Goal: Task Accomplishment & Management: Use online tool/utility

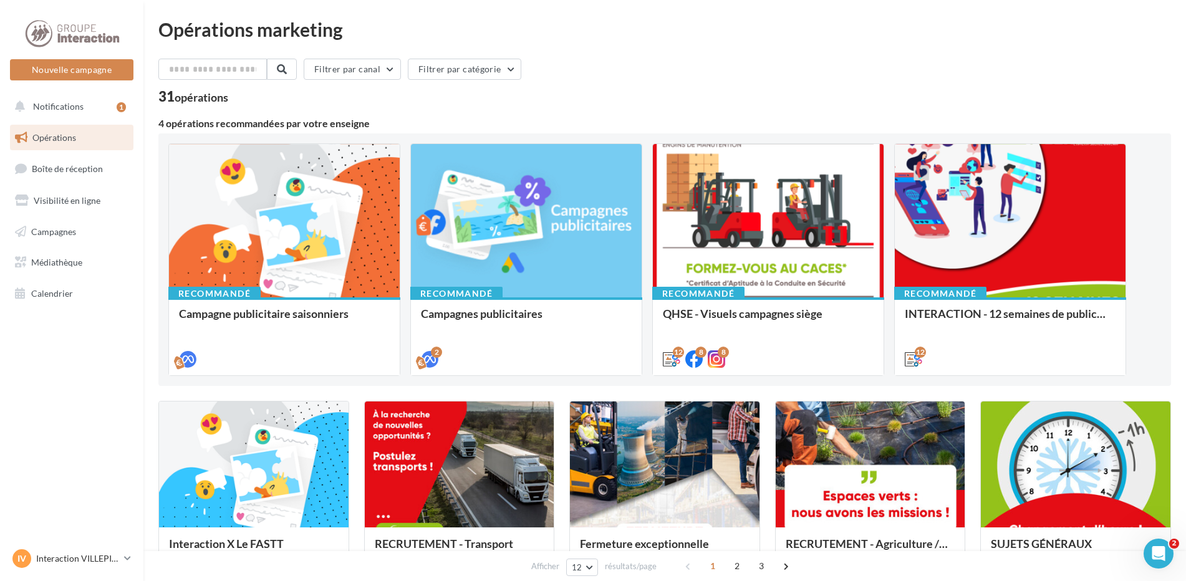
click at [79, 143] on link "Opérations" at bounding box center [71, 138] width 128 height 26
click at [388, 60] on button "Filtrer par canal" at bounding box center [352, 69] width 97 height 21
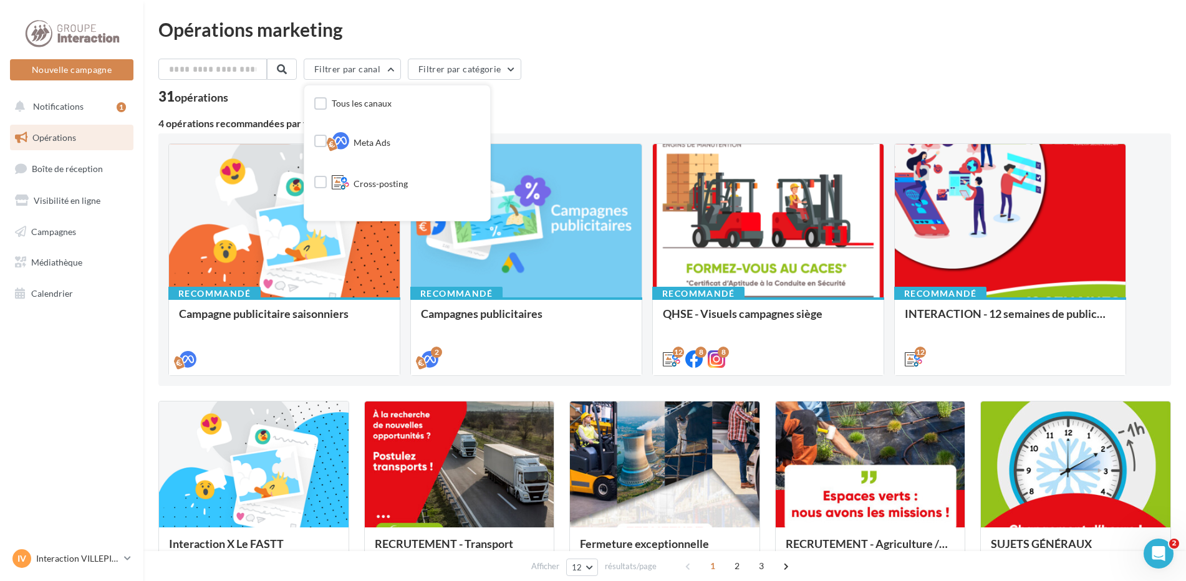
click at [125, 248] on ul "Opérations Boîte de réception Visibilité en ligne Campagnes Médiathèque Calendr…" at bounding box center [71, 216] width 133 height 192
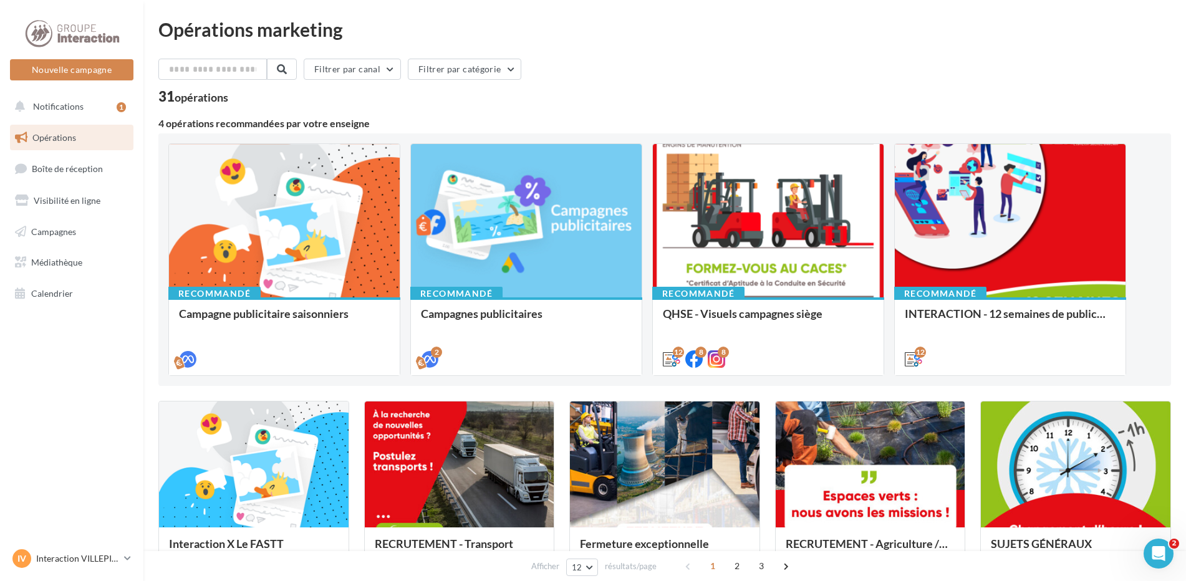
click at [80, 55] on div "Nouvelle campagne Nouvelle campagne" at bounding box center [71, 49] width 123 height 62
click at [73, 80] on button "Nouvelle campagne" at bounding box center [71, 69] width 123 height 21
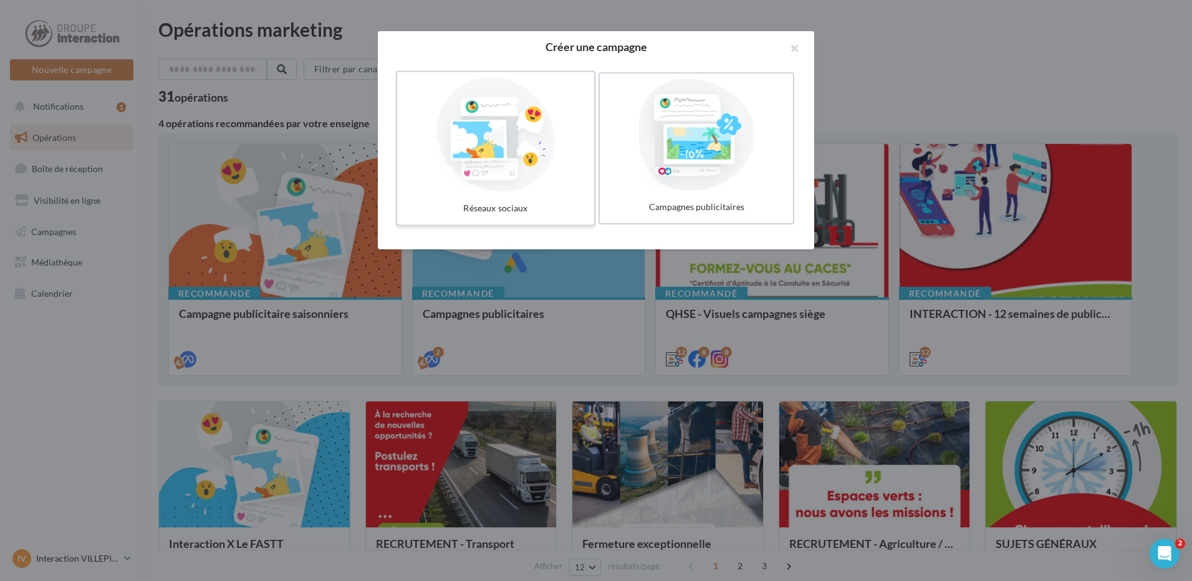
click at [538, 161] on div at bounding box center [495, 134] width 187 height 115
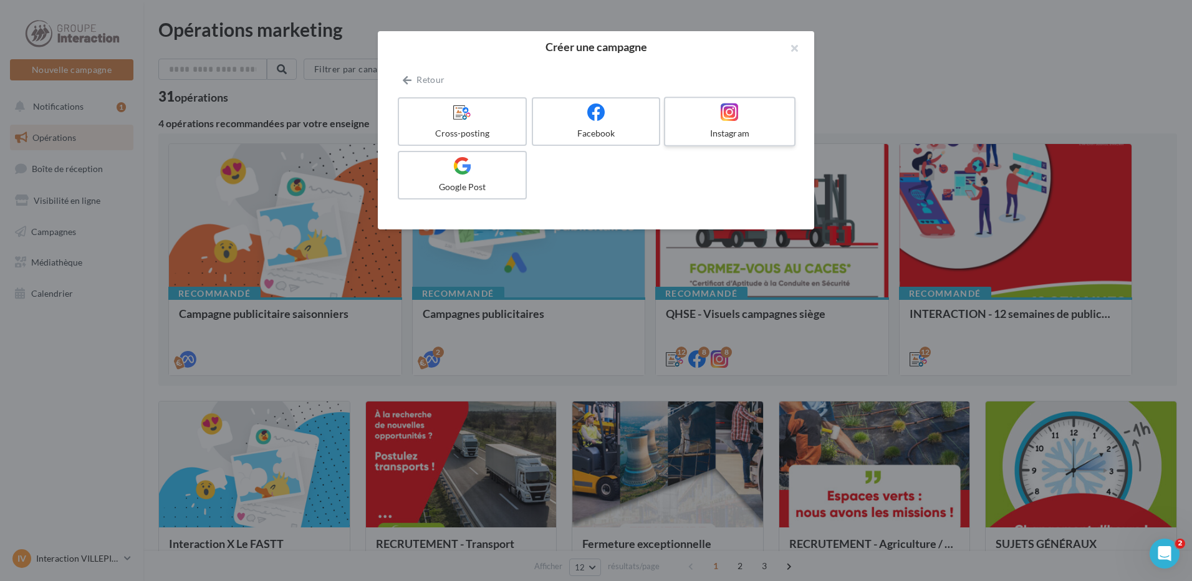
click at [767, 134] on div "Instagram" at bounding box center [729, 133] width 118 height 12
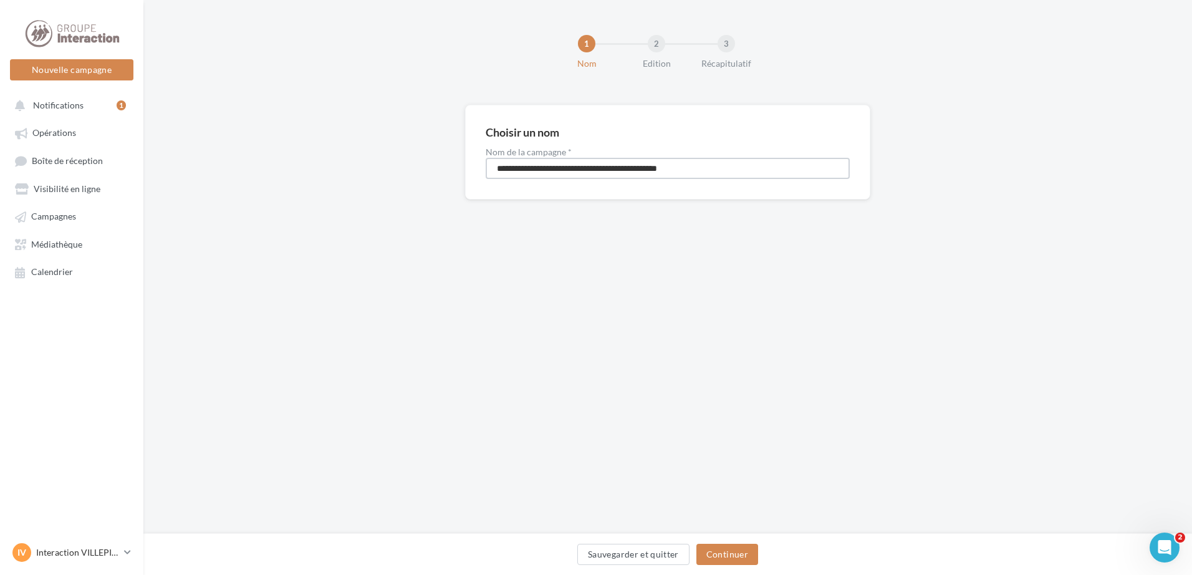
click at [646, 165] on input "**********" at bounding box center [668, 168] width 364 height 21
click at [714, 159] on input "**********" at bounding box center [668, 168] width 364 height 21
click at [80, 135] on link "Opérations" at bounding box center [71, 132] width 128 height 22
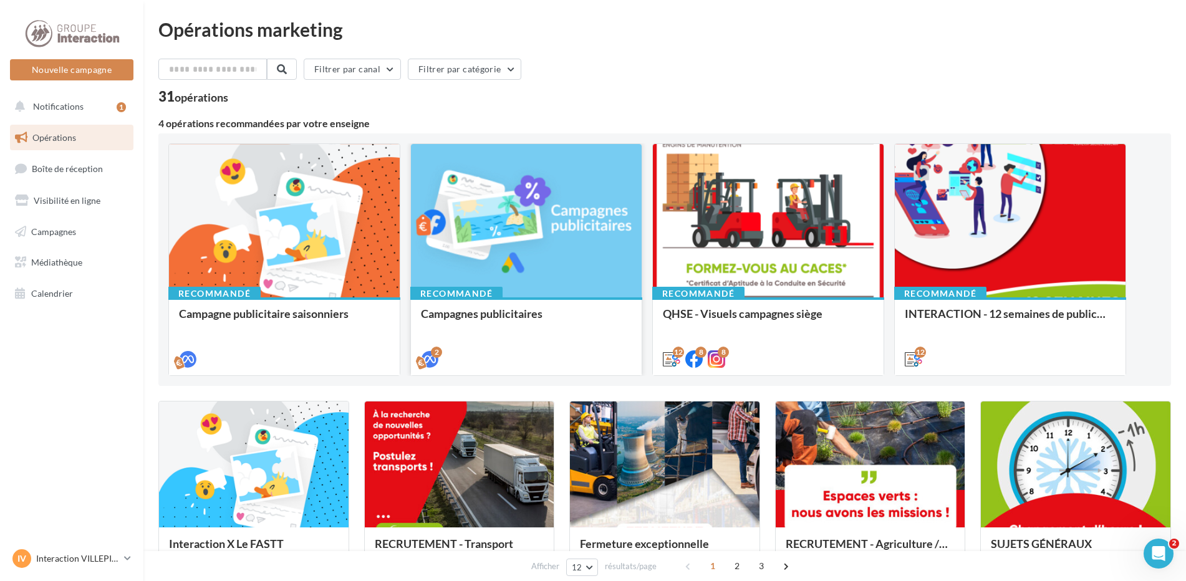
click at [489, 219] on div at bounding box center [526, 221] width 231 height 155
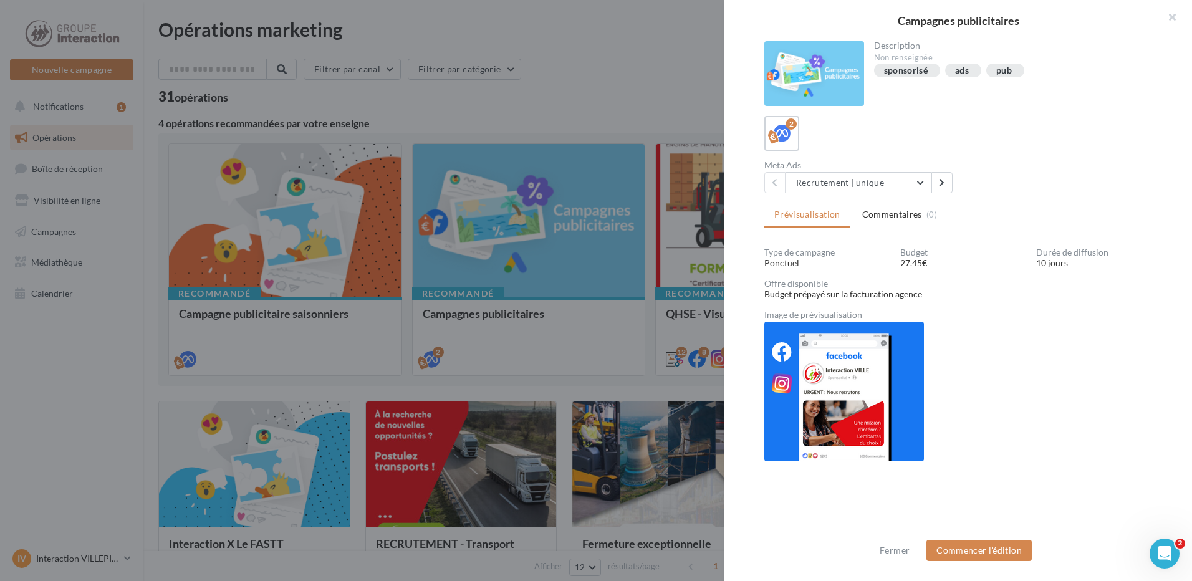
scroll to position [1, 0]
click at [854, 355] on img at bounding box center [844, 390] width 160 height 140
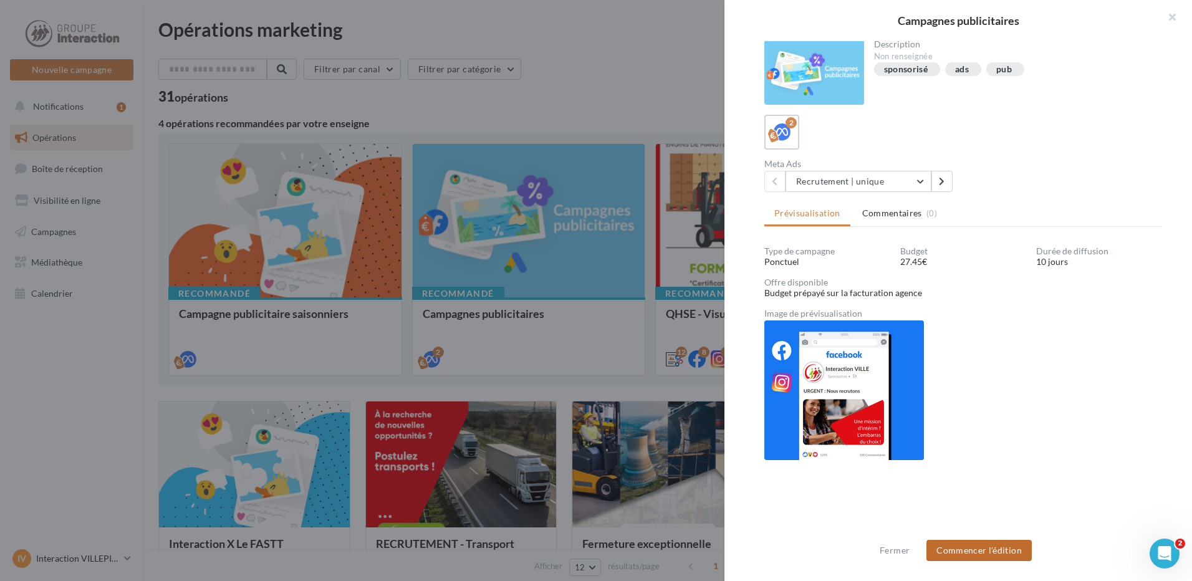
click at [964, 539] on div "Fermer Commencer l'édition" at bounding box center [958, 555] width 468 height 51
click at [964, 542] on button "Commencer l'édition" at bounding box center [978, 550] width 105 height 21
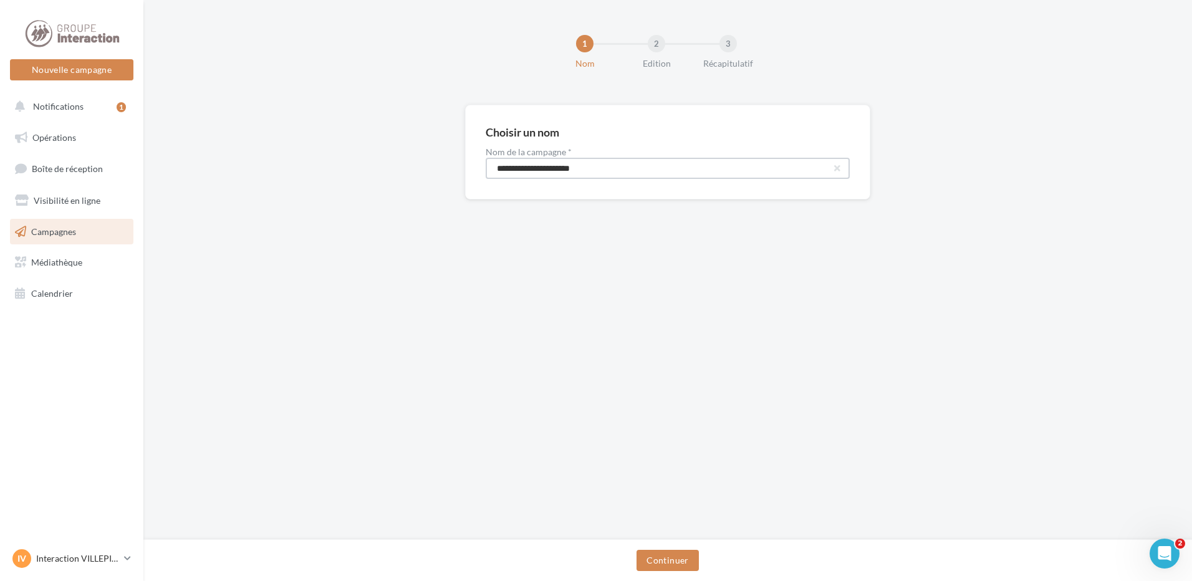
click at [627, 173] on input "**********" at bounding box center [668, 168] width 364 height 21
click at [666, 559] on button "Continuer" at bounding box center [667, 560] width 62 height 21
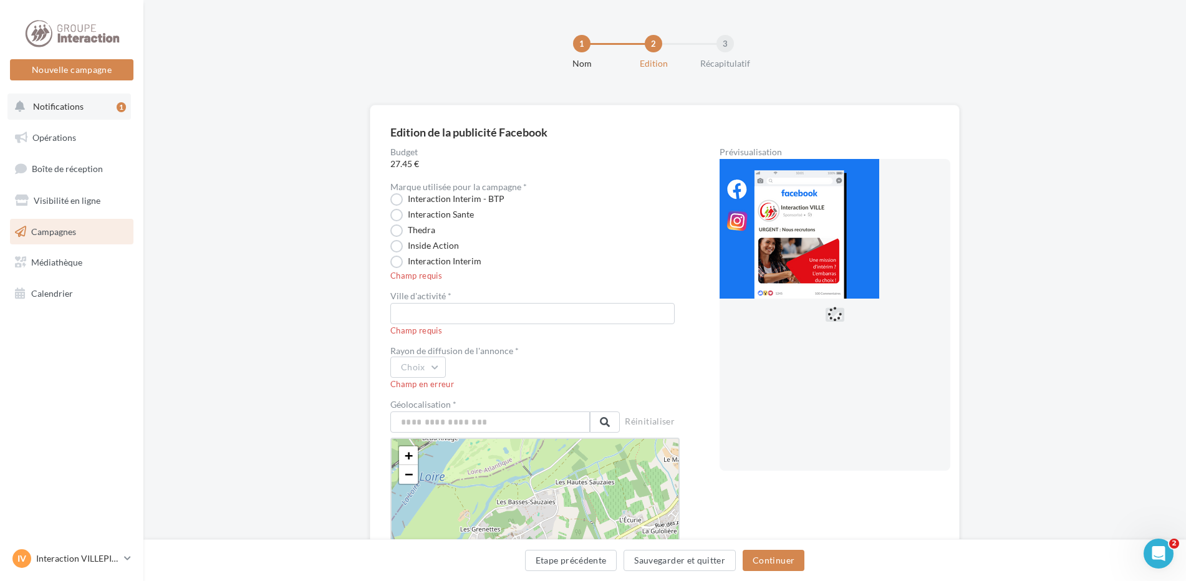
click at [12, 109] on button "Notifications 1" at bounding box center [68, 107] width 123 height 26
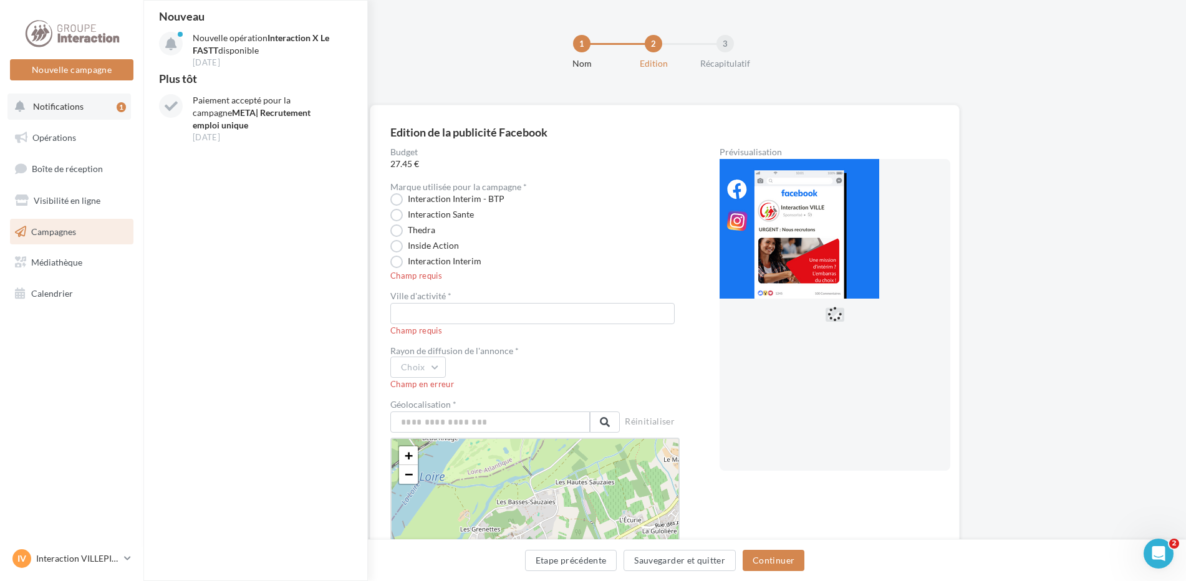
click at [96, 103] on button "Notifications 1 Nouveau Nouvelle opération Interaction X Le FASTT disponible 30…" at bounding box center [68, 107] width 123 height 26
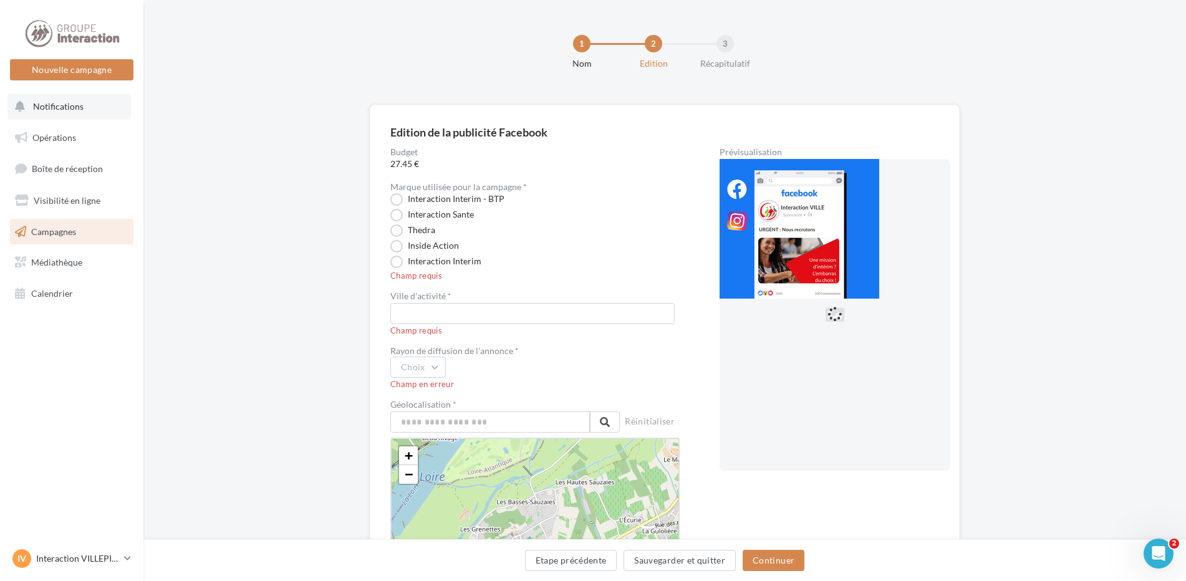
click at [73, 115] on button "Notifications" at bounding box center [68, 107] width 123 height 26
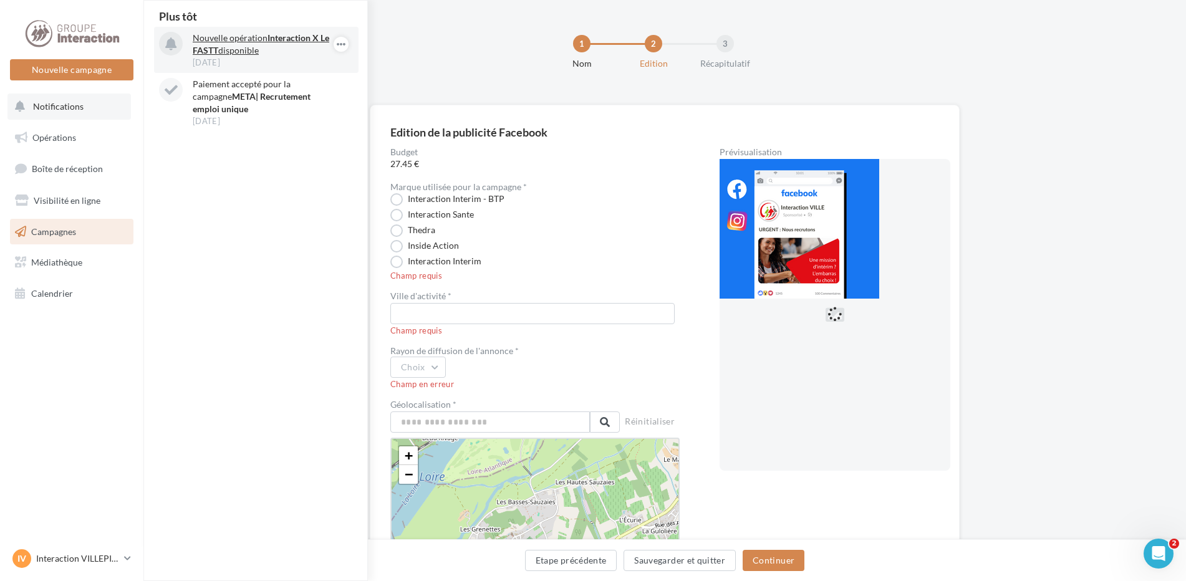
click at [233, 51] on p "Nouvelle opération Interaction X Le FASTT disponible" at bounding box center [265, 44] width 145 height 25
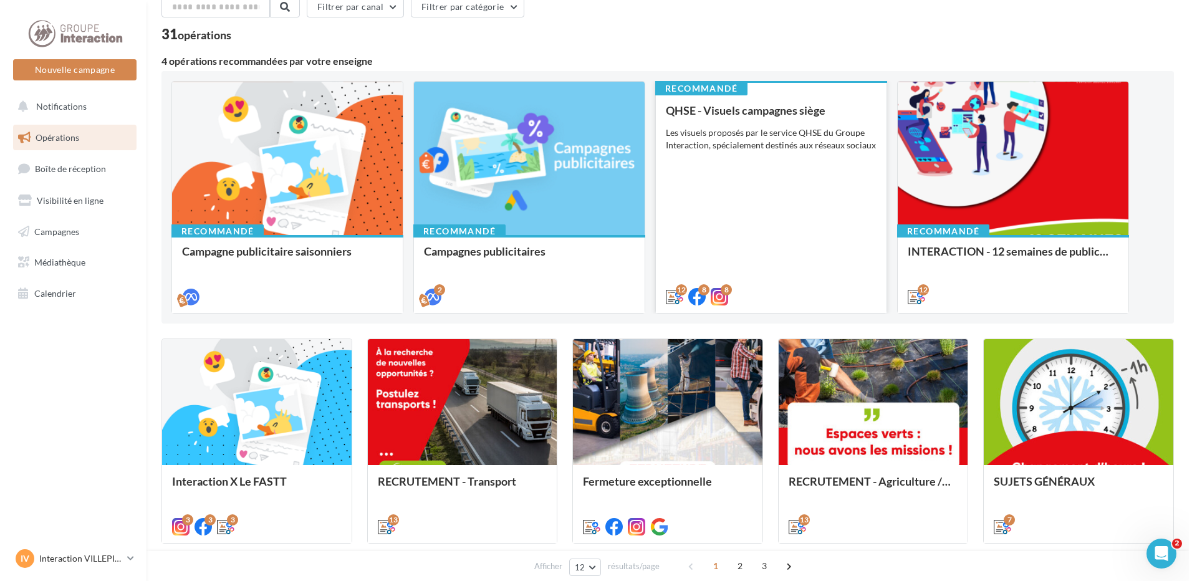
scroll to position [125, 0]
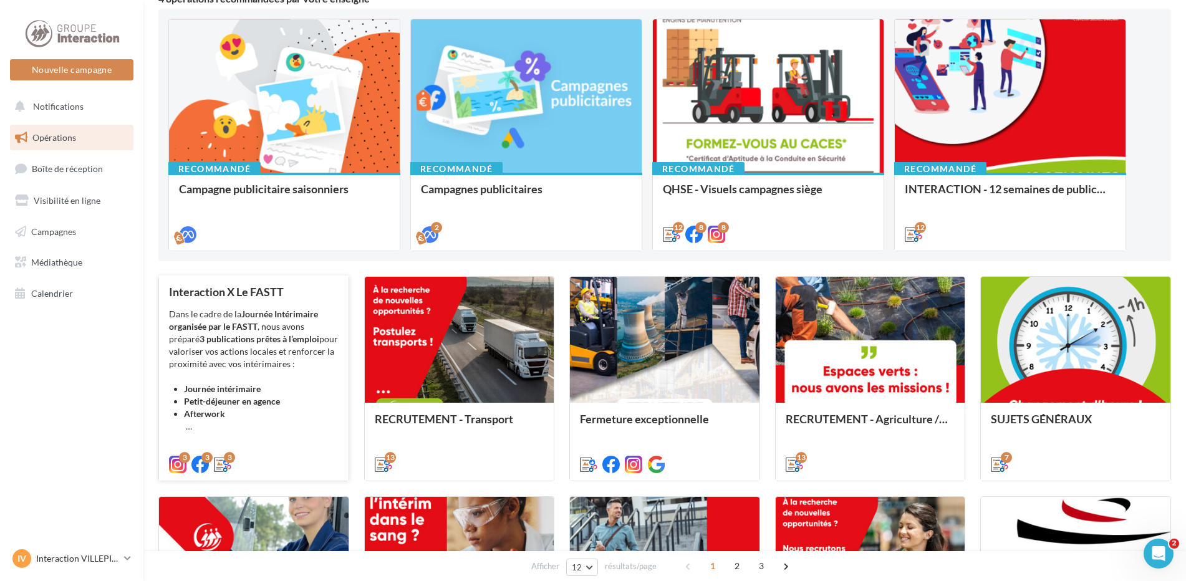
click at [272, 356] on div "Dans le cadre de la Journée Intérimaire organisée par le FASTT , nous avons pré…" at bounding box center [254, 370] width 170 height 125
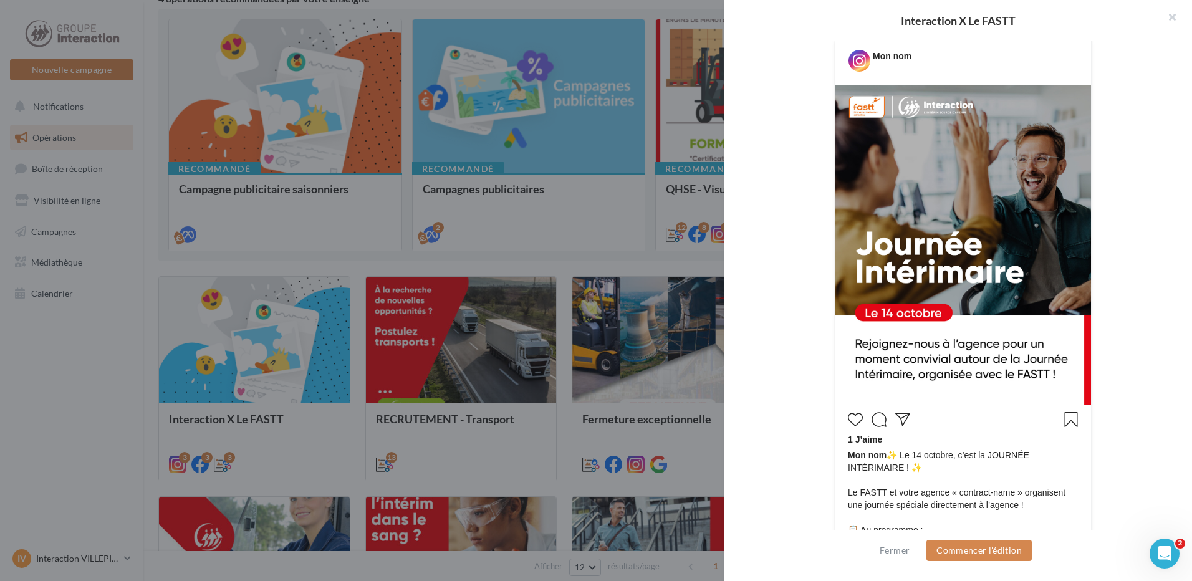
scroll to position [499, 0]
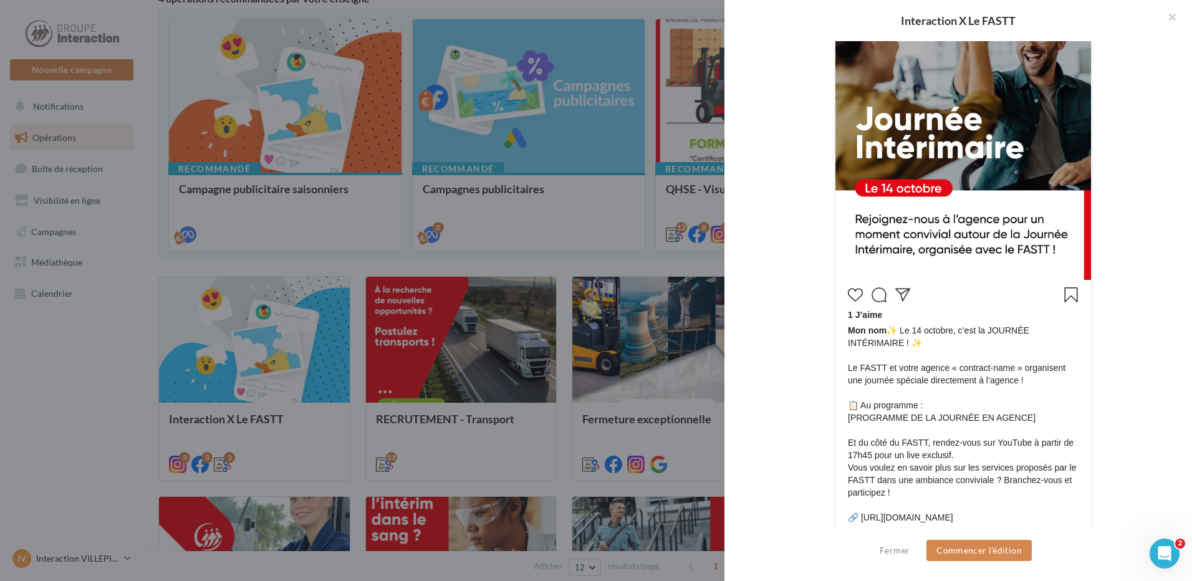
click at [890, 353] on span "Mon nom ✨ Le [DATE], c’est la JOURNÉE INTÉRIMAIRE ! ✨ Le FASTT et votre agence …" at bounding box center [963, 467] width 231 height 287
click at [887, 349] on span "Mon nom ✨ Le [DATE], c’est la JOURNÉE INTÉRIMAIRE ! ✨ Le FASTT et votre agence …" at bounding box center [963, 467] width 231 height 287
drag, startPoint x: 888, startPoint y: 347, endPoint x: 843, endPoint y: 349, distance: 44.9
click at [843, 349] on div "1 J’aime Mon nom ✨ Le [DATE], c’est la JOURNÉE INTÉRIMAIRE ! ✨ Le FASTT et votr…" at bounding box center [962, 454] width 249 height 342
click at [946, 537] on div "Fermer Commencer l'édition" at bounding box center [958, 555] width 468 height 51
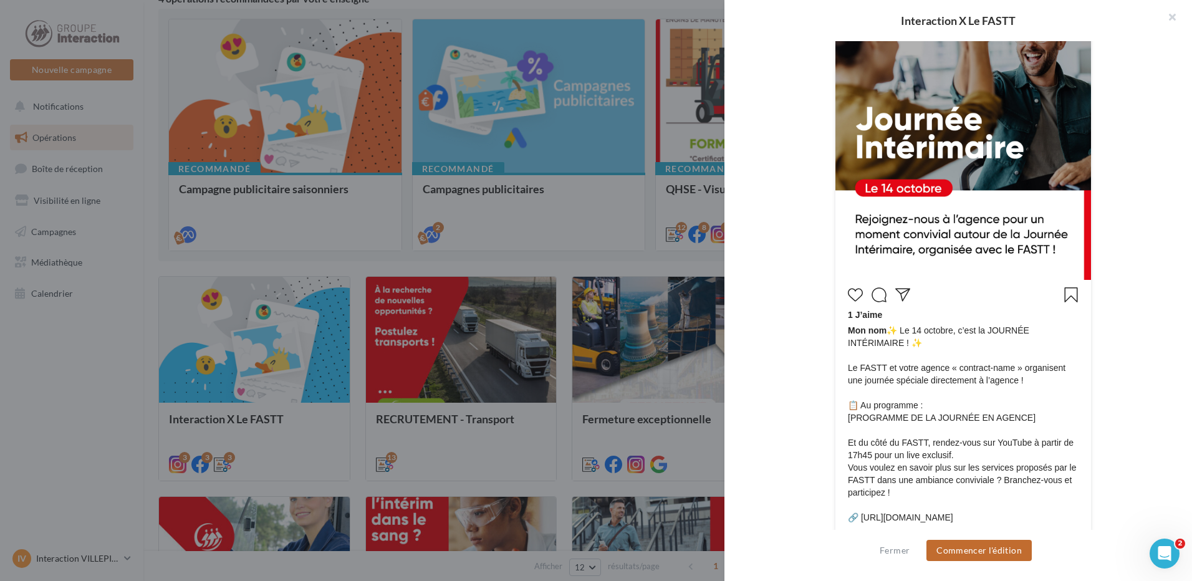
click at [948, 553] on button "Commencer l'édition" at bounding box center [978, 550] width 105 height 21
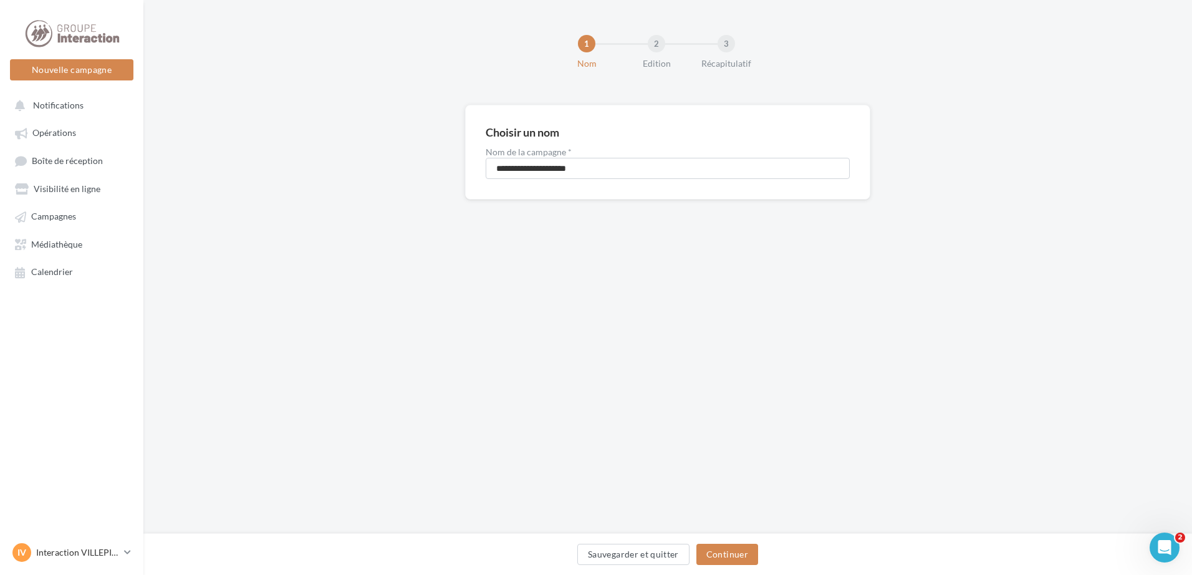
click at [732, 568] on div "Sauvegarder et quitter Continuer" at bounding box center [667, 557] width 1029 height 26
click at [733, 565] on div "Sauvegarder et quitter Continuer" at bounding box center [667, 557] width 1029 height 26
click at [536, 172] on input "**********" at bounding box center [668, 168] width 364 height 21
click at [549, 176] on input "**********" at bounding box center [668, 168] width 364 height 21
click at [541, 168] on input "**********" at bounding box center [668, 168] width 364 height 21
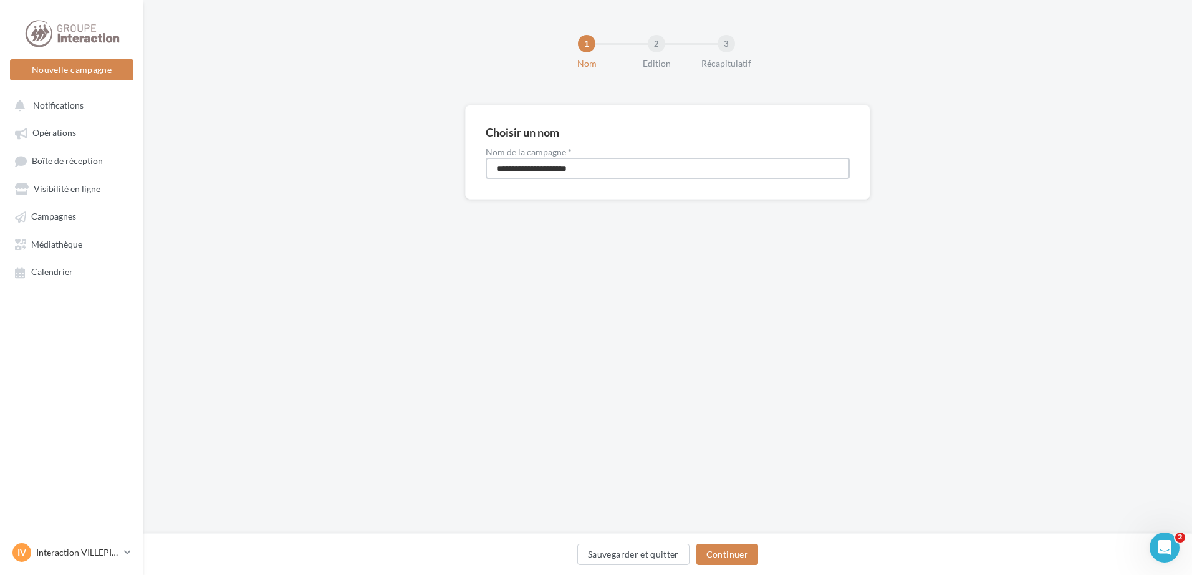
click at [544, 168] on input "**********" at bounding box center [668, 168] width 364 height 21
type input "**********"
click at [731, 549] on button "Continuer" at bounding box center [727, 554] width 62 height 21
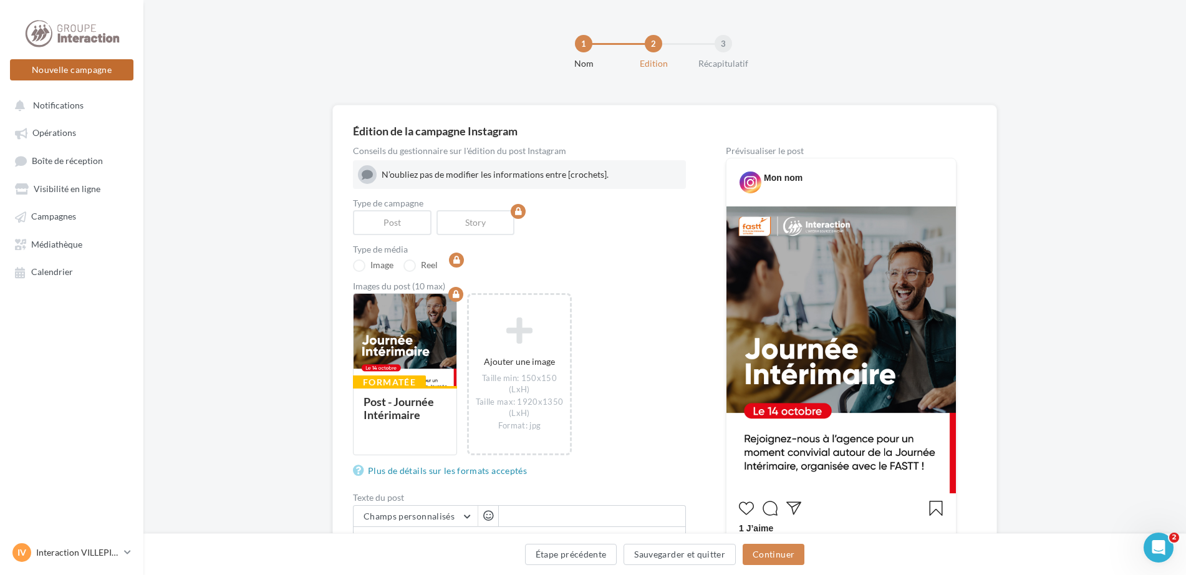
click at [75, 65] on button "Nouvelle campagne" at bounding box center [71, 69] width 123 height 21
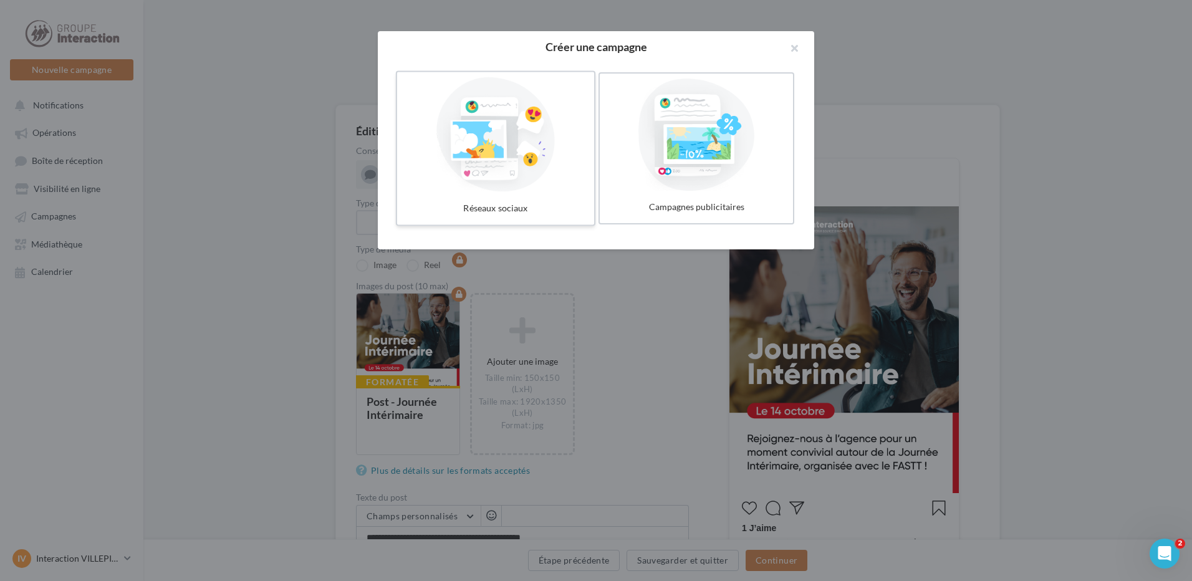
click at [508, 154] on div at bounding box center [495, 134] width 187 height 115
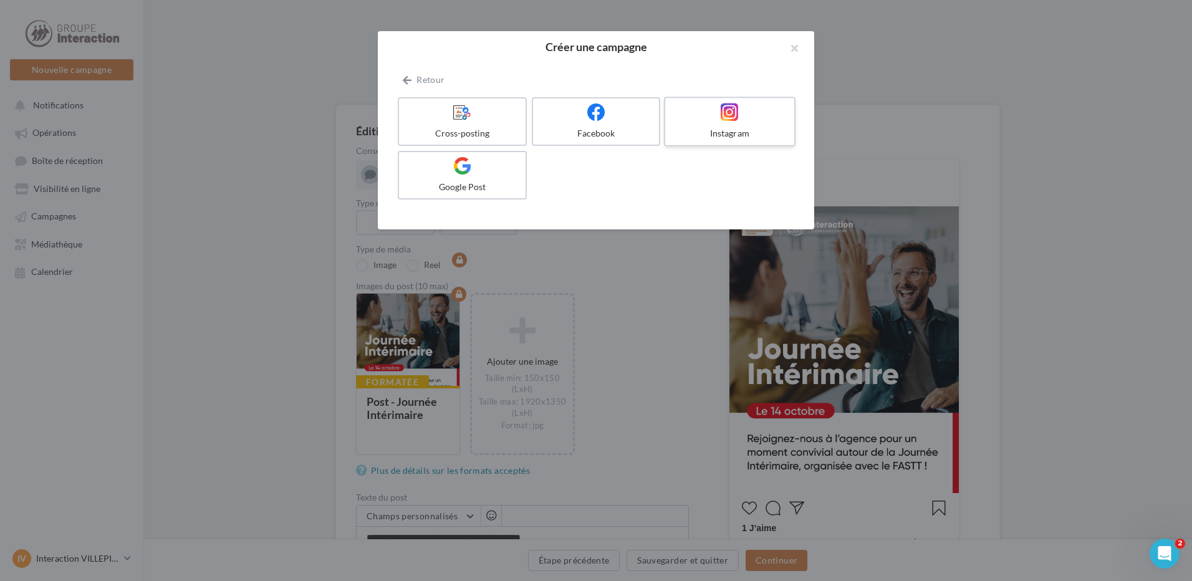
click at [751, 127] on div "Instagram" at bounding box center [729, 133] width 118 height 12
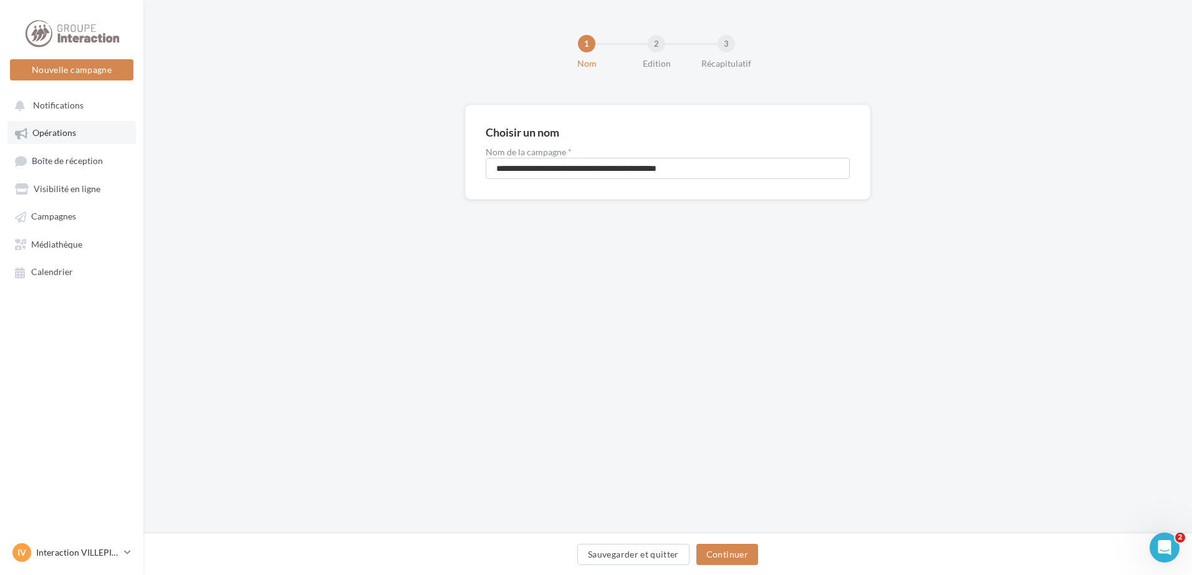
click at [55, 132] on span "Opérations" at bounding box center [54, 133] width 44 height 11
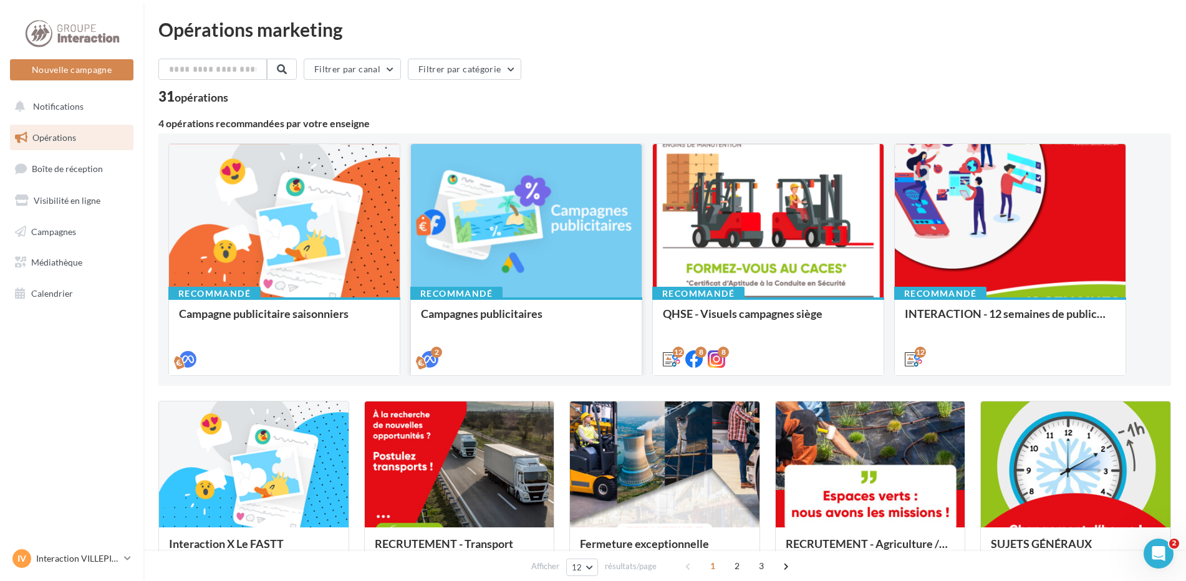
click at [511, 224] on div at bounding box center [526, 221] width 231 height 155
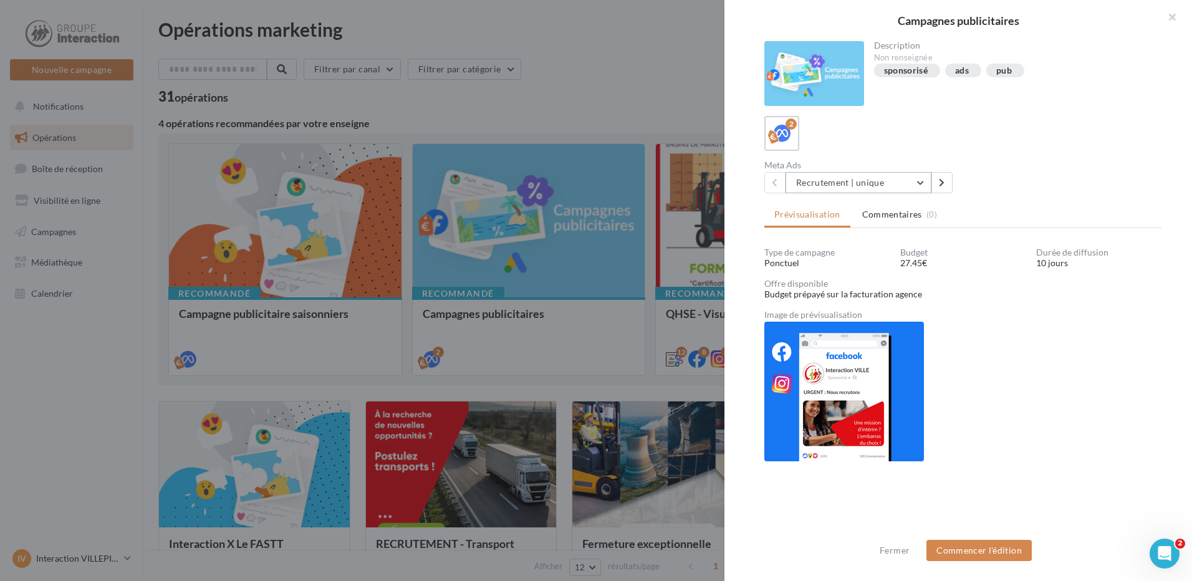
click at [925, 183] on button "Recrutement | unique" at bounding box center [858, 182] width 146 height 21
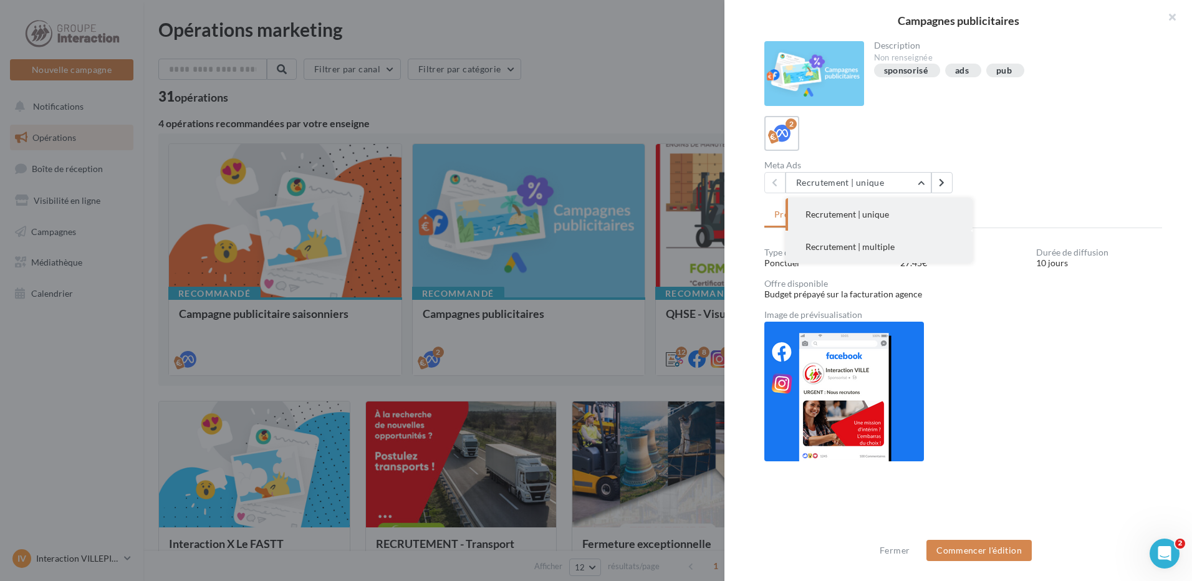
click at [896, 247] on button "Recrutement | multiple" at bounding box center [878, 247] width 187 height 32
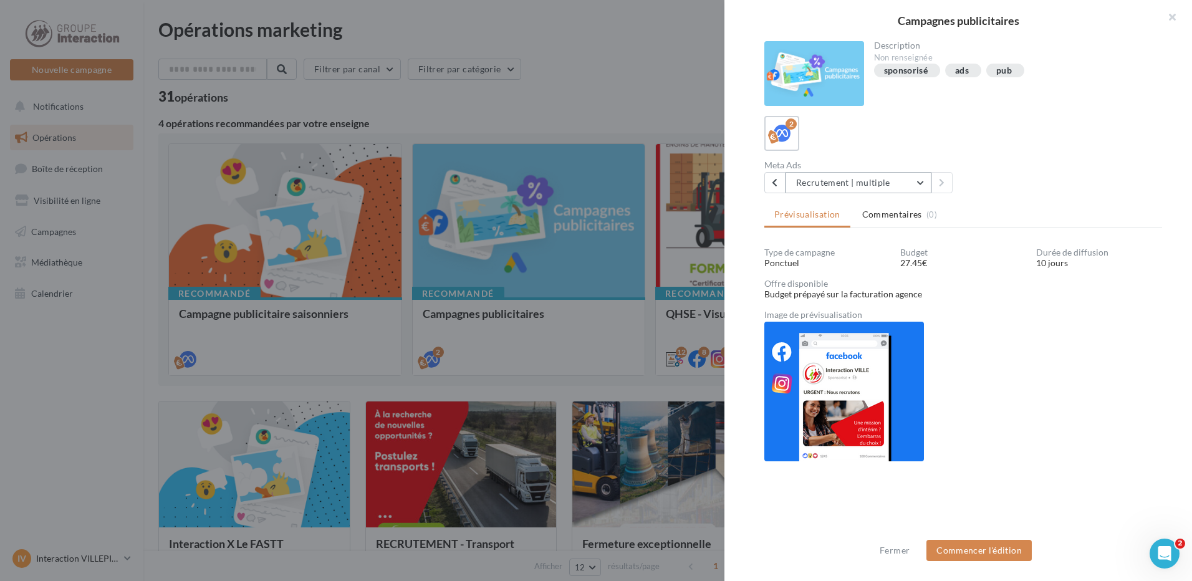
click at [924, 181] on button "Recrutement | multiple" at bounding box center [858, 182] width 146 height 21
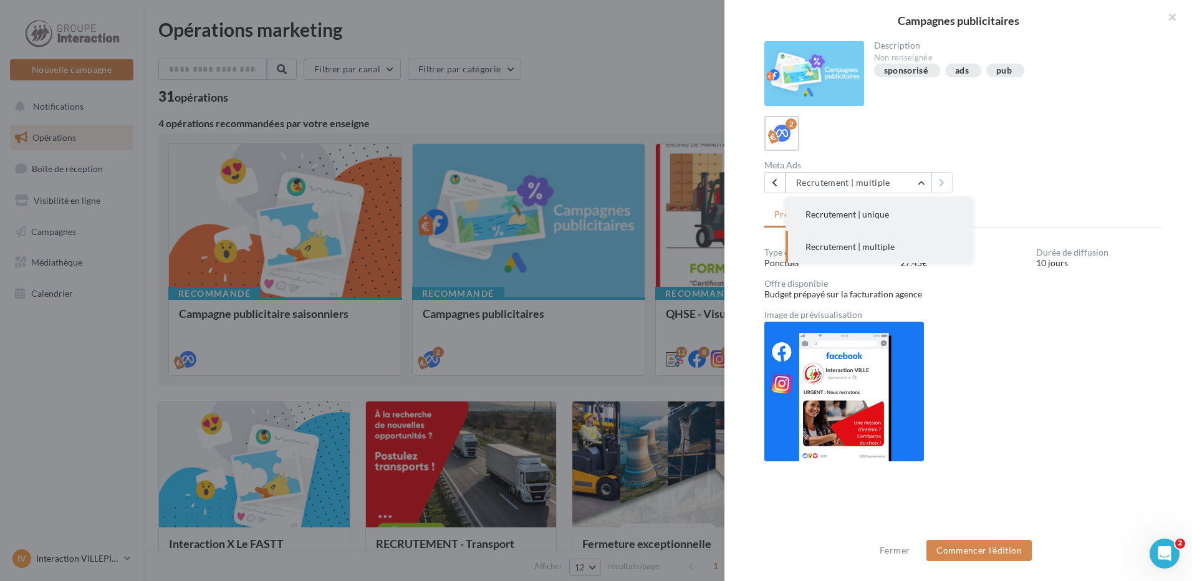
click at [894, 213] on button "Recrutement | unique" at bounding box center [878, 214] width 187 height 32
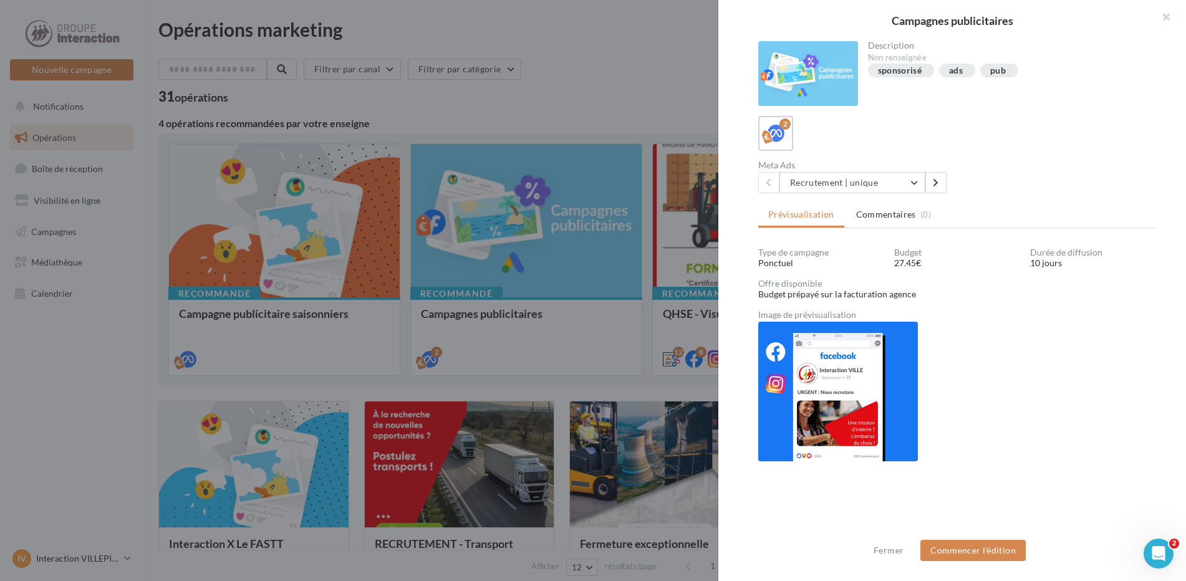
click at [62, 188] on div at bounding box center [593, 290] width 1186 height 581
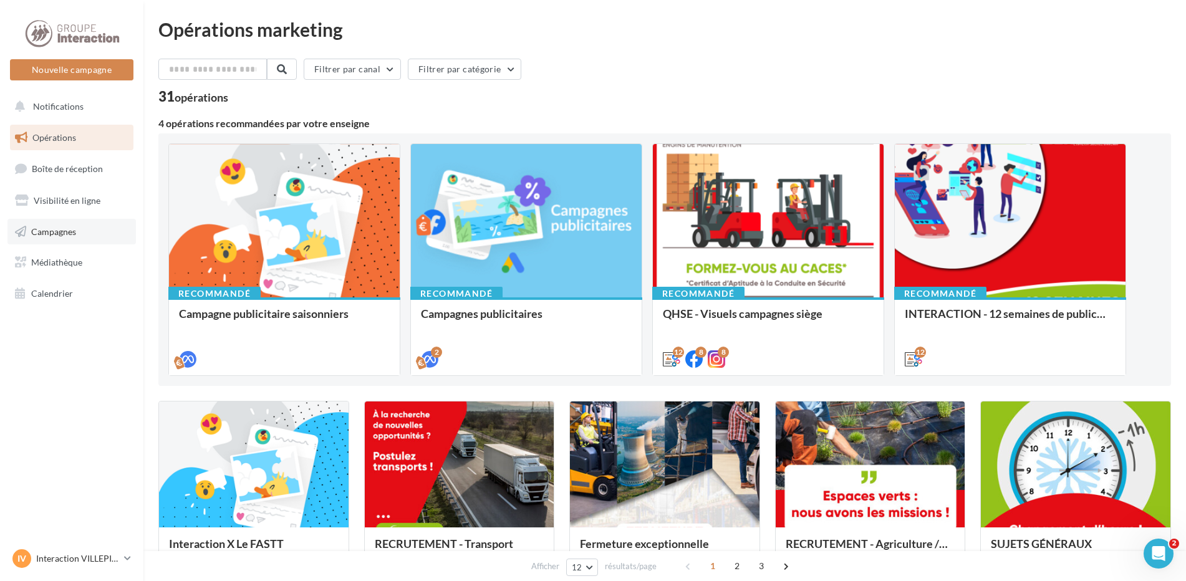
click at [74, 221] on link "Campagnes" at bounding box center [71, 232] width 128 height 26
click at [72, 228] on span "Campagnes" at bounding box center [53, 231] width 45 height 11
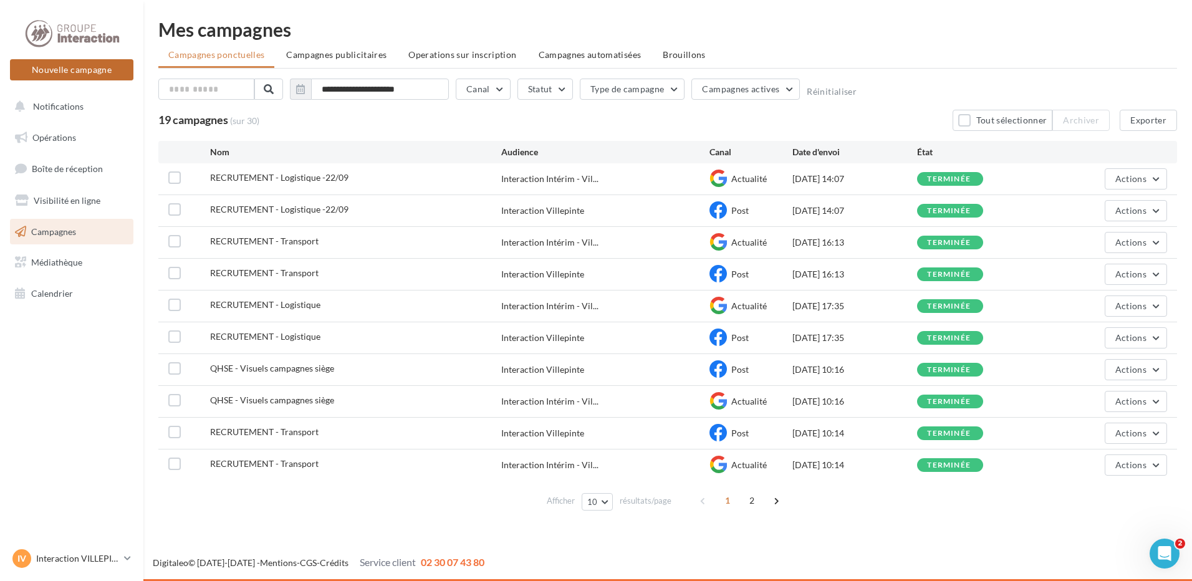
click at [79, 65] on button "Nouvelle campagne" at bounding box center [71, 69] width 123 height 21
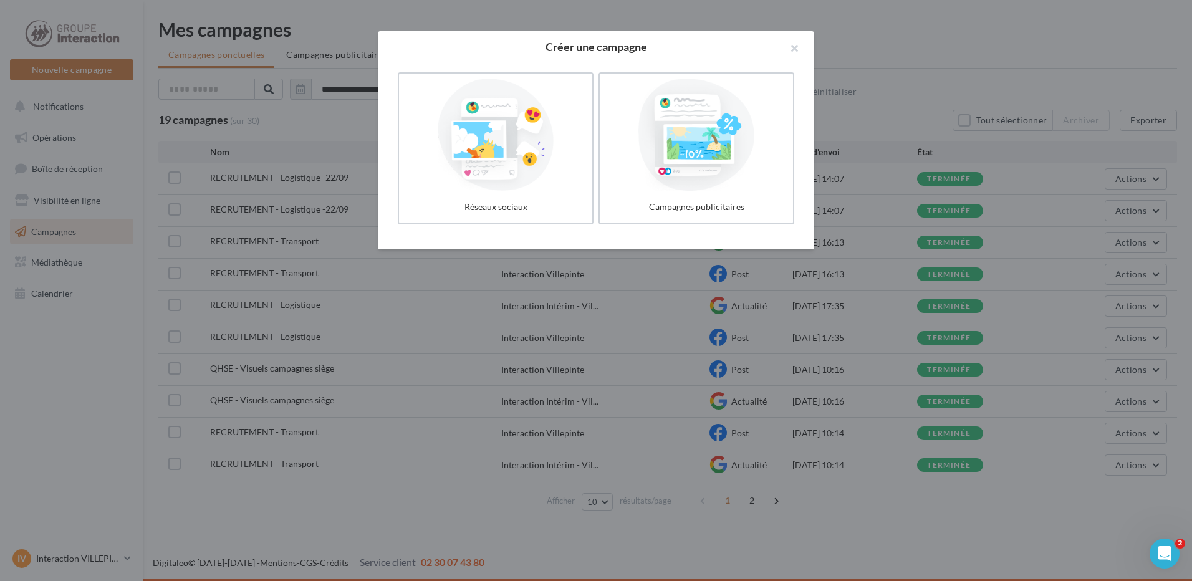
click at [705, 170] on div at bounding box center [696, 135] width 183 height 112
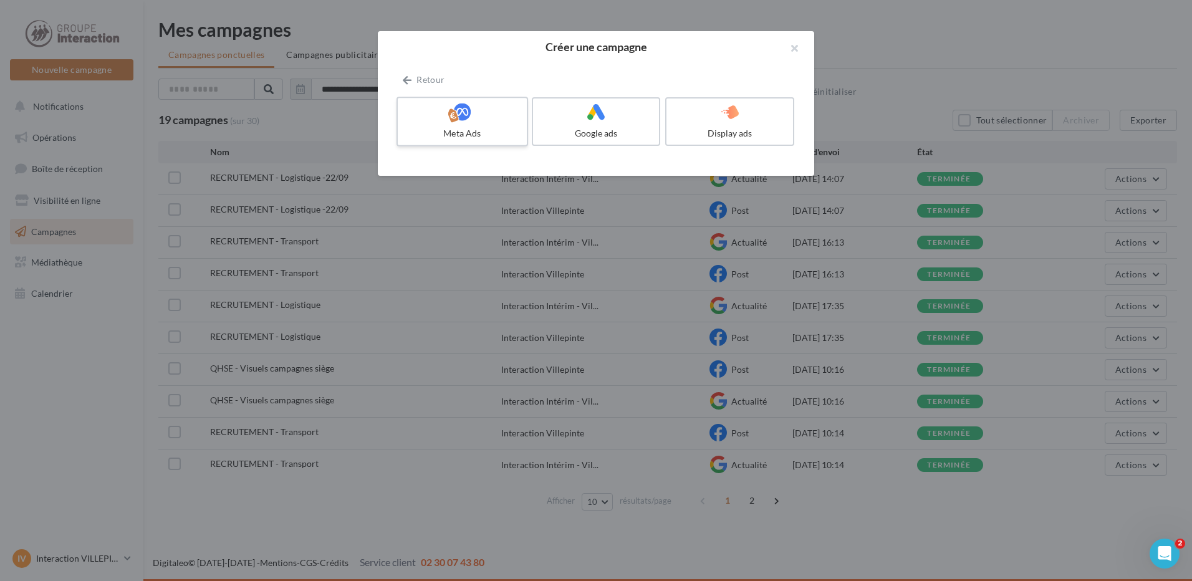
click at [453, 127] on div "Meta Ads" at bounding box center [462, 133] width 118 height 12
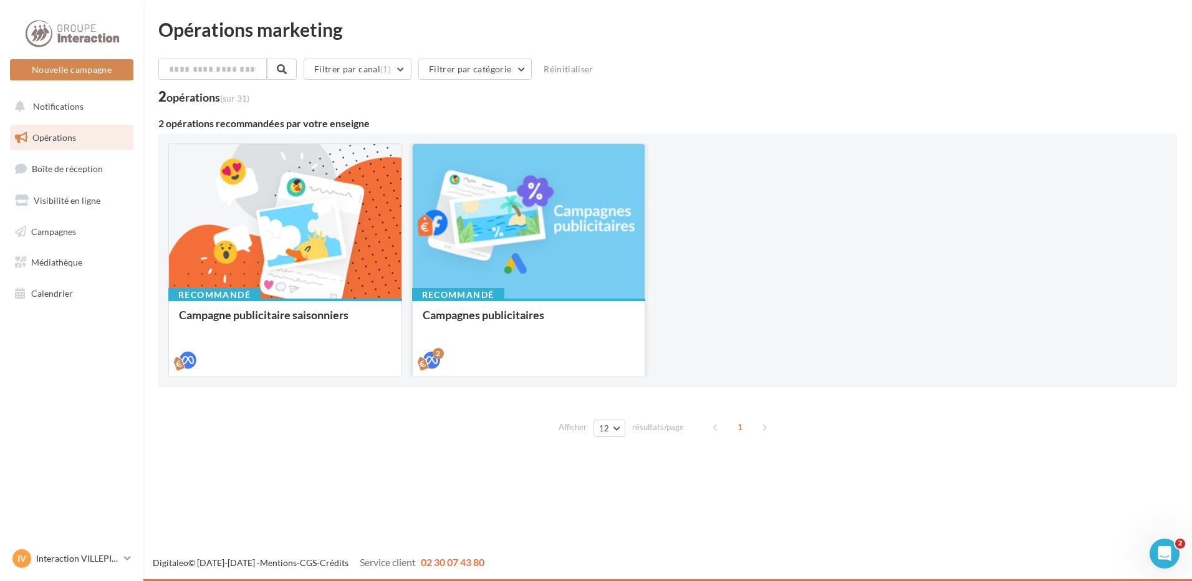
click at [503, 203] on div at bounding box center [529, 222] width 233 height 156
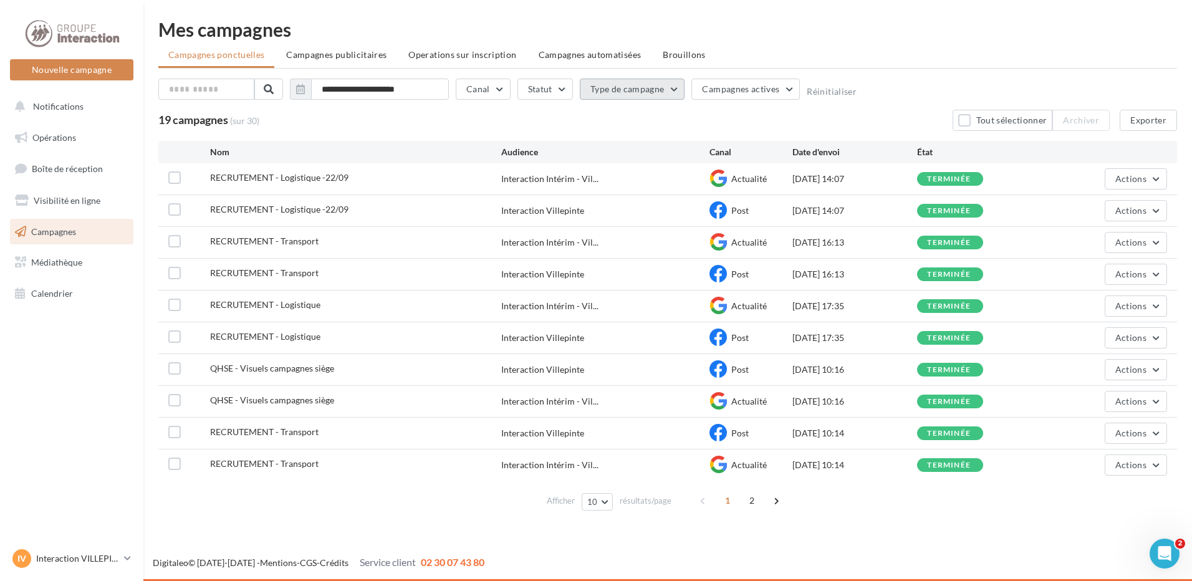
click at [643, 88] on button "Type de campagne" at bounding box center [632, 89] width 105 height 21
click at [67, 165] on span "Boîte de réception" at bounding box center [67, 168] width 71 height 11
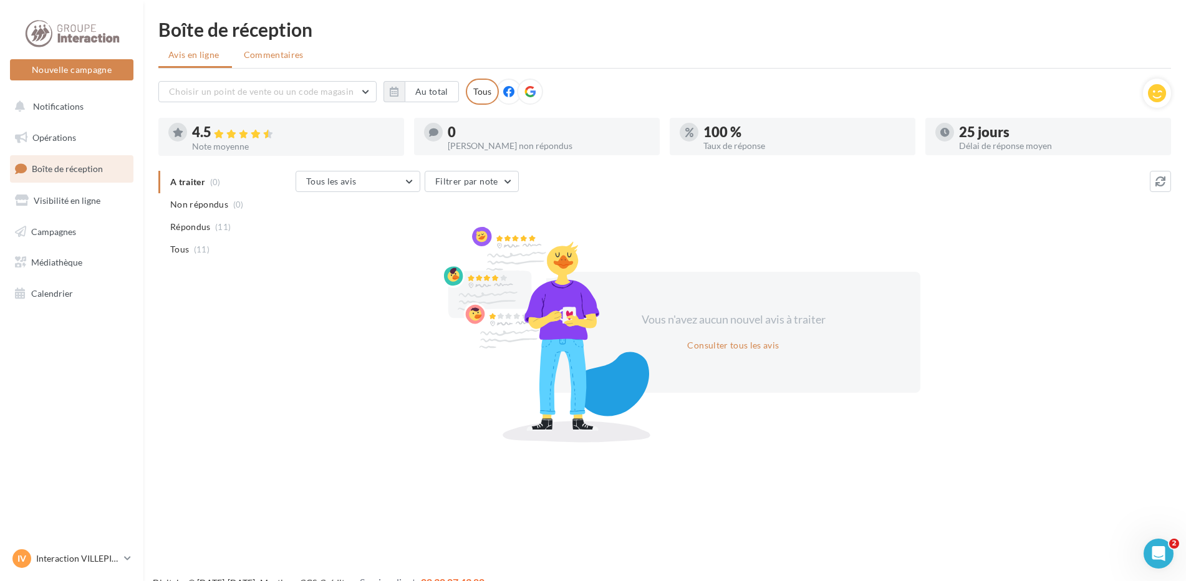
click at [264, 54] on span "Commentaires" at bounding box center [274, 55] width 60 height 12
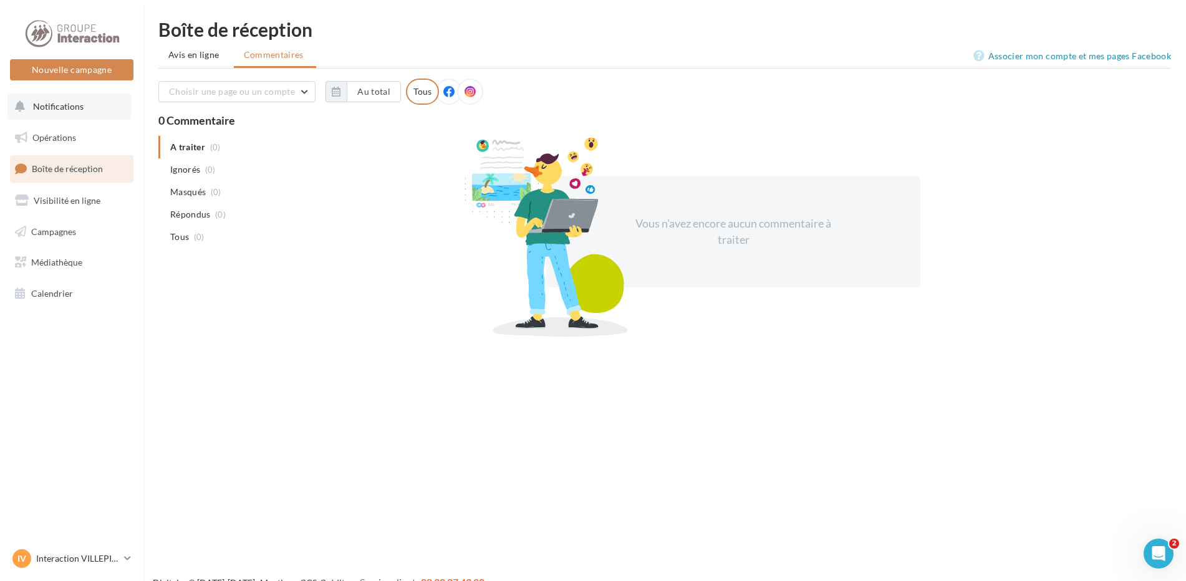
click at [67, 107] on span "Notifications" at bounding box center [58, 106] width 50 height 11
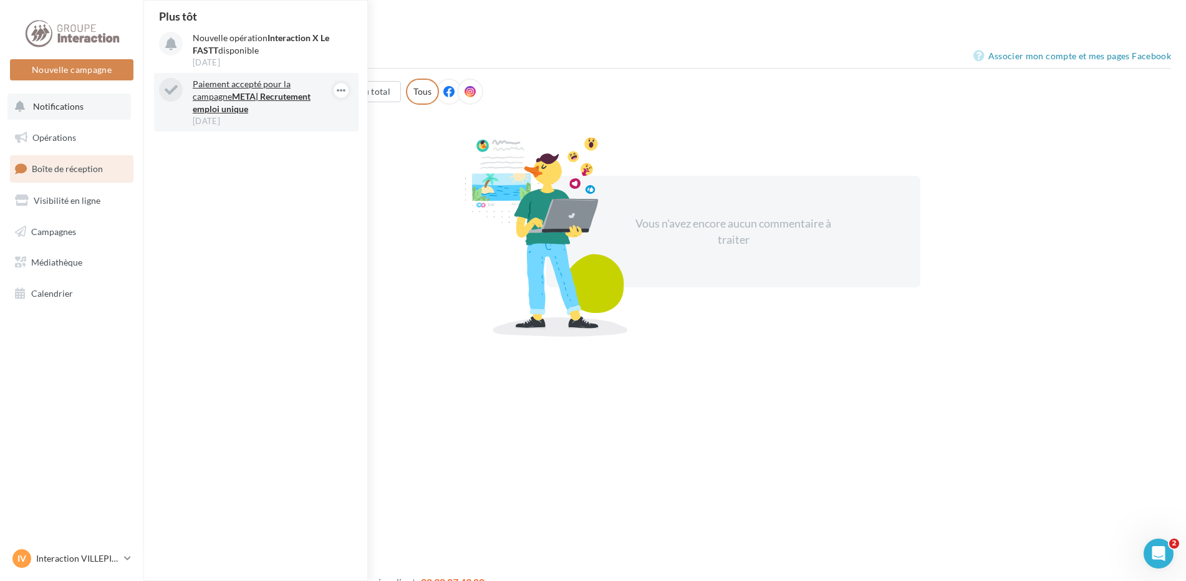
click at [281, 95] on strong "META| Recrutement emploi unique" at bounding box center [252, 102] width 118 height 23
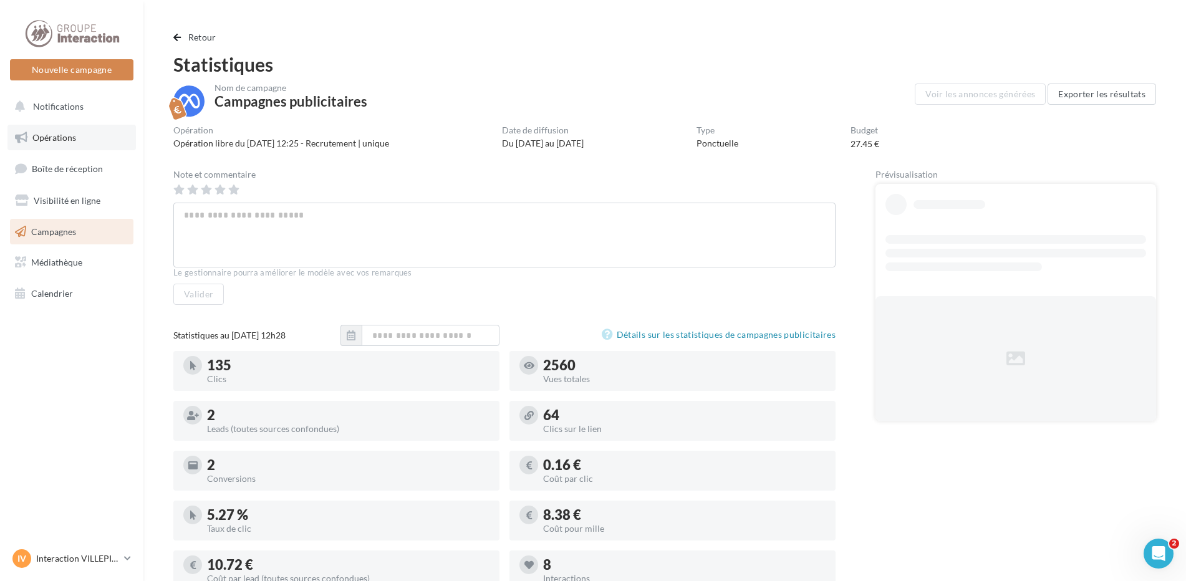
click at [64, 137] on span "Opérations" at bounding box center [54, 137] width 44 height 11
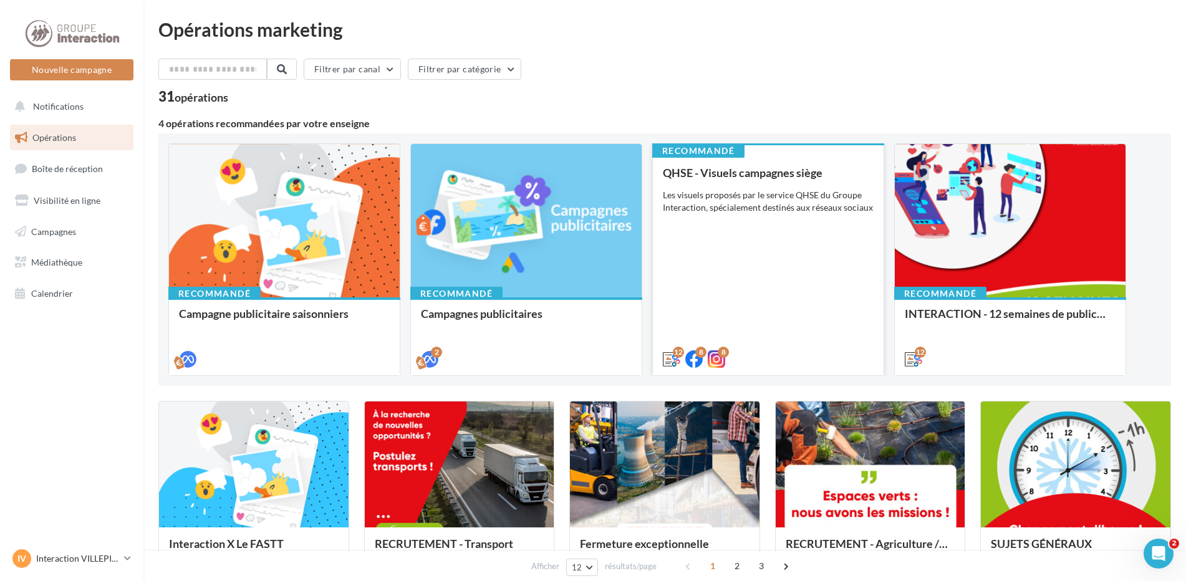
click at [718, 247] on div "QHSE - Visuels campagnes siège Les visuels proposés par le service QHSE du Grou…" at bounding box center [768, 265] width 211 height 198
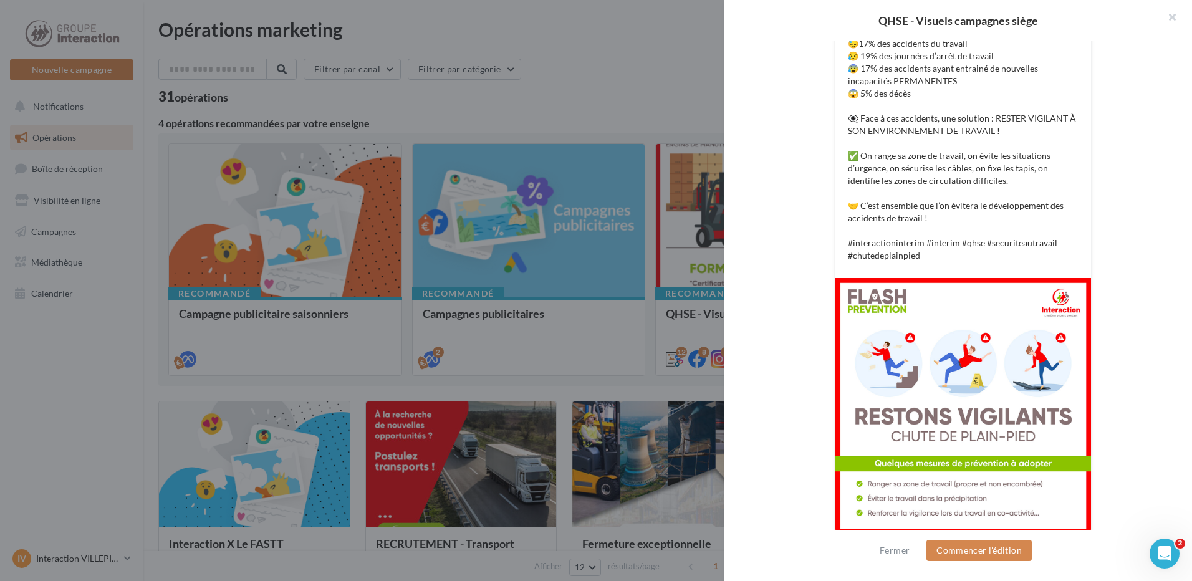
scroll to position [383, 0]
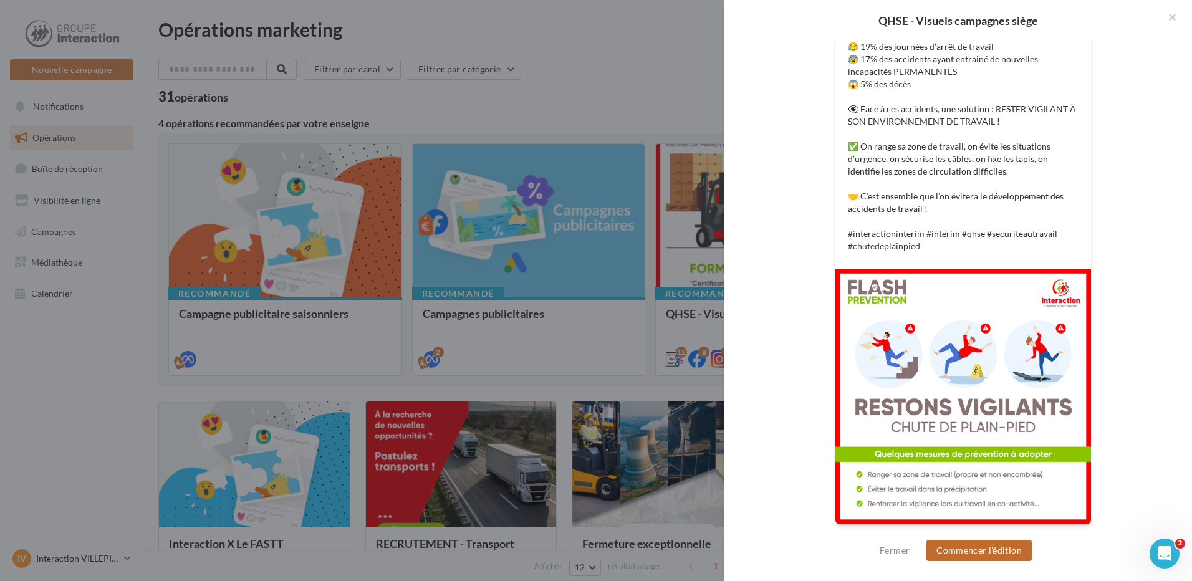
click at [971, 553] on button "Commencer l'édition" at bounding box center [978, 550] width 105 height 21
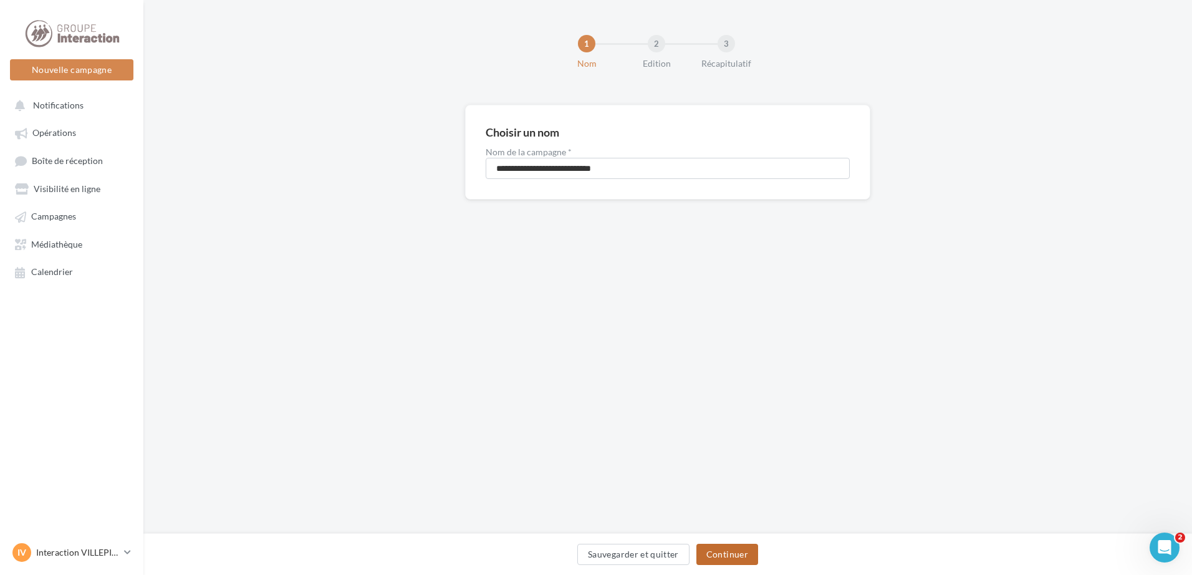
click at [722, 552] on button "Continuer" at bounding box center [727, 554] width 62 height 21
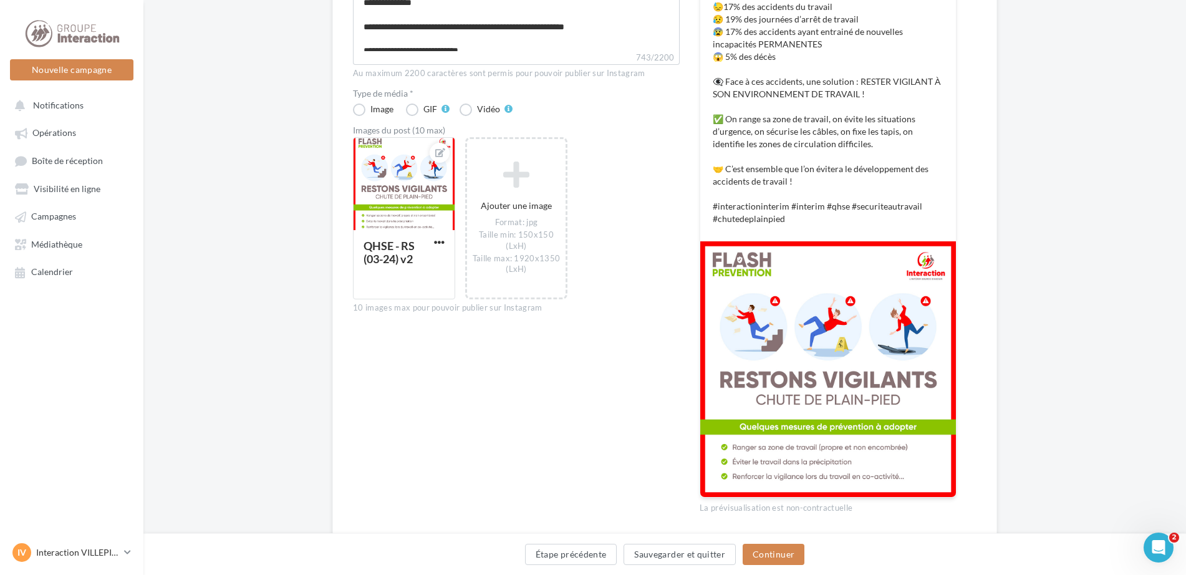
scroll to position [355, 0]
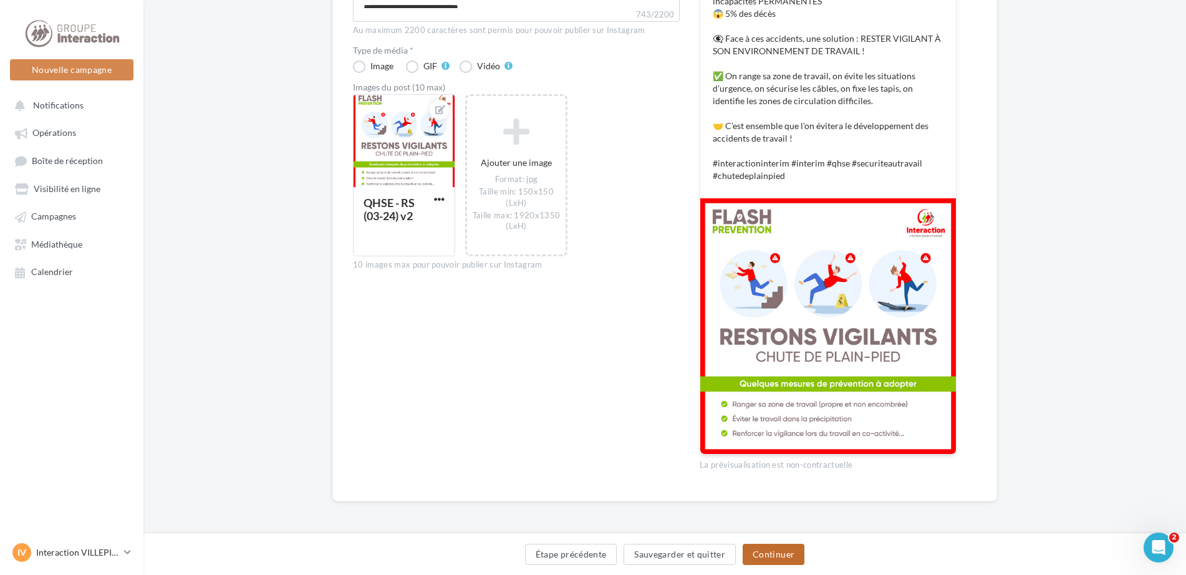
click at [780, 559] on button "Continuer" at bounding box center [773, 554] width 62 height 21
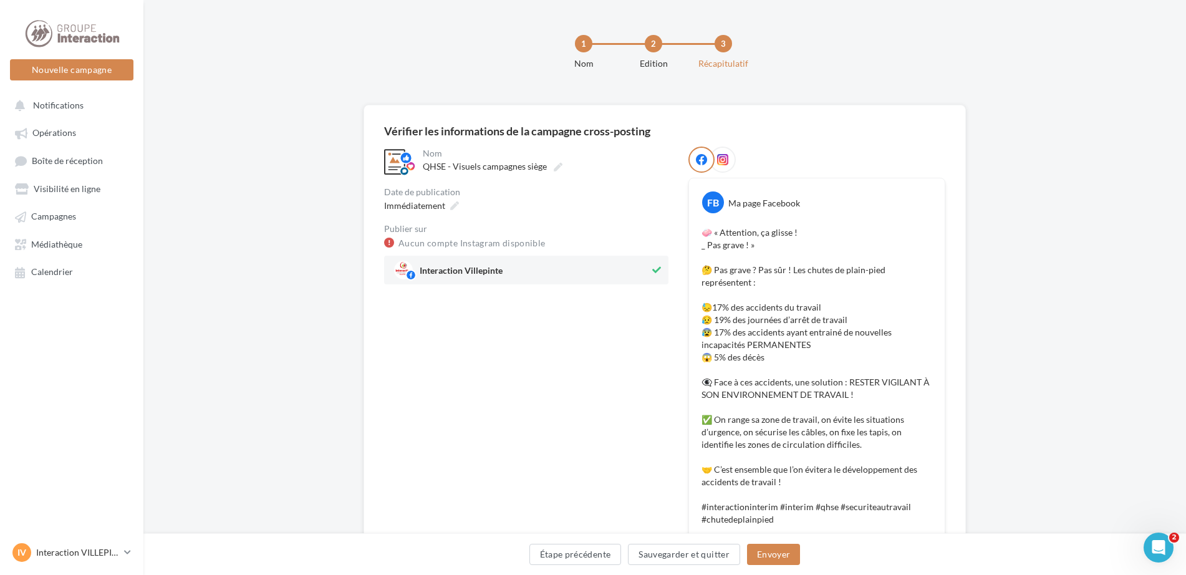
click at [729, 161] on div at bounding box center [722, 159] width 26 height 26
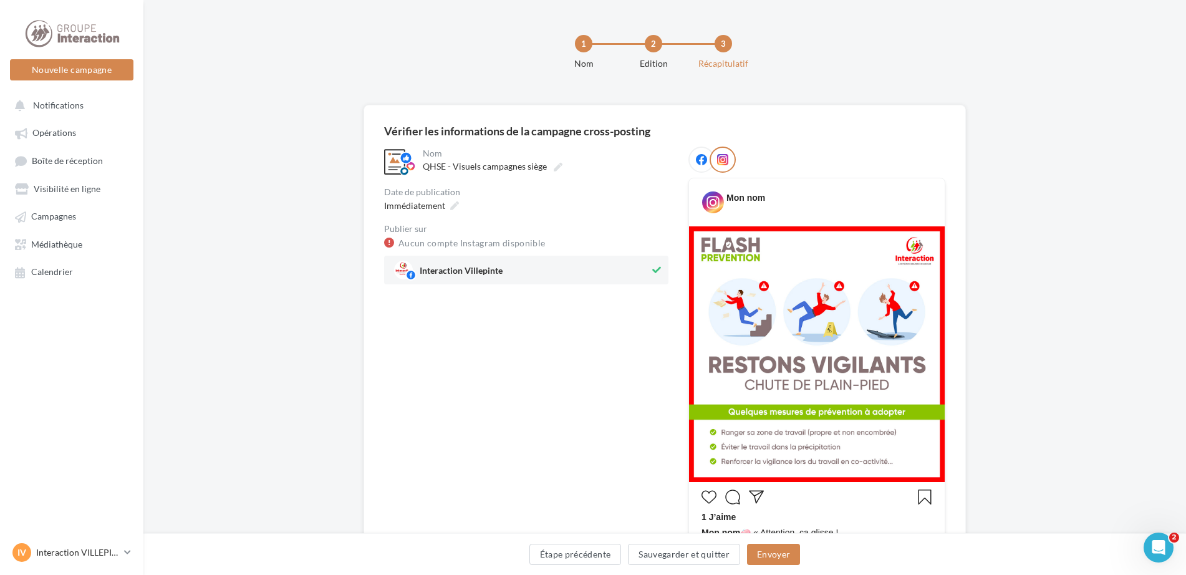
click at [701, 160] on icon at bounding box center [701, 159] width 11 height 11
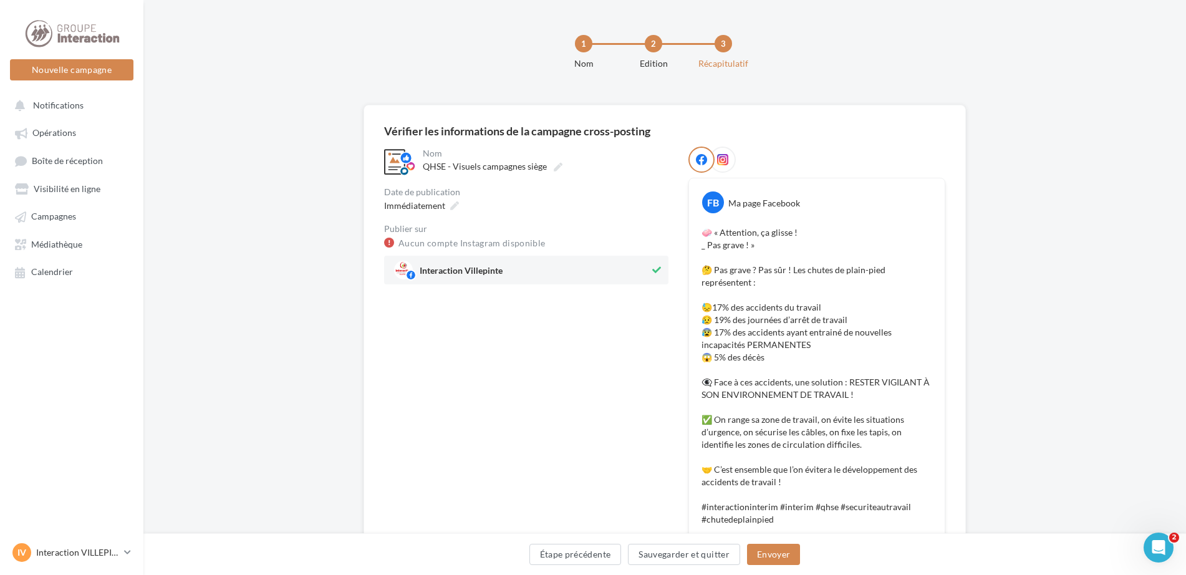
scroll to position [62, 0]
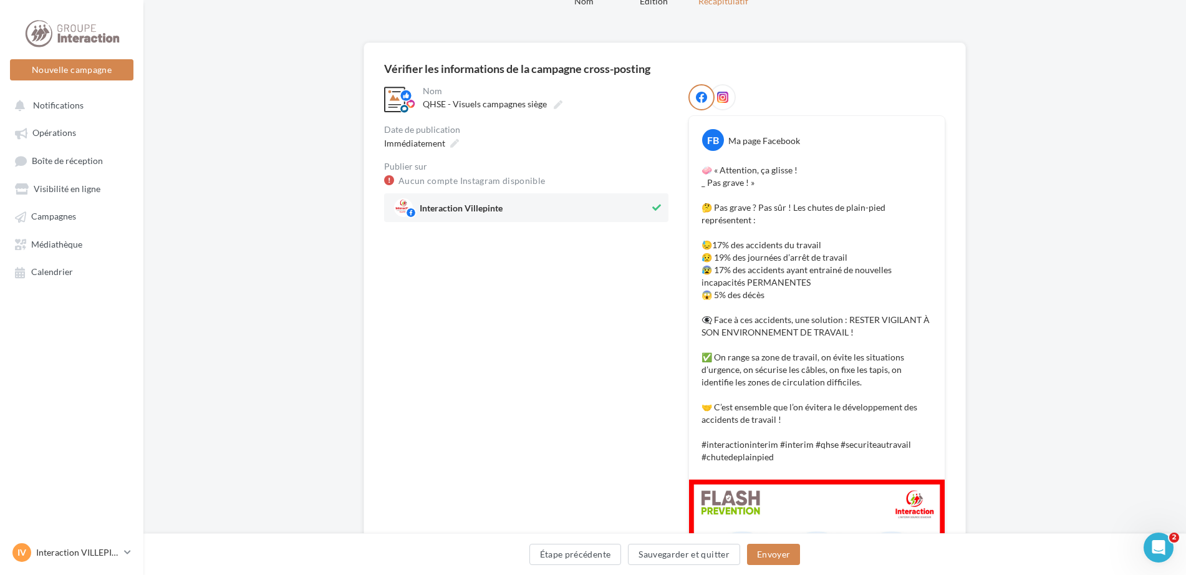
click at [611, 453] on div "**********" at bounding box center [526, 418] width 284 height 668
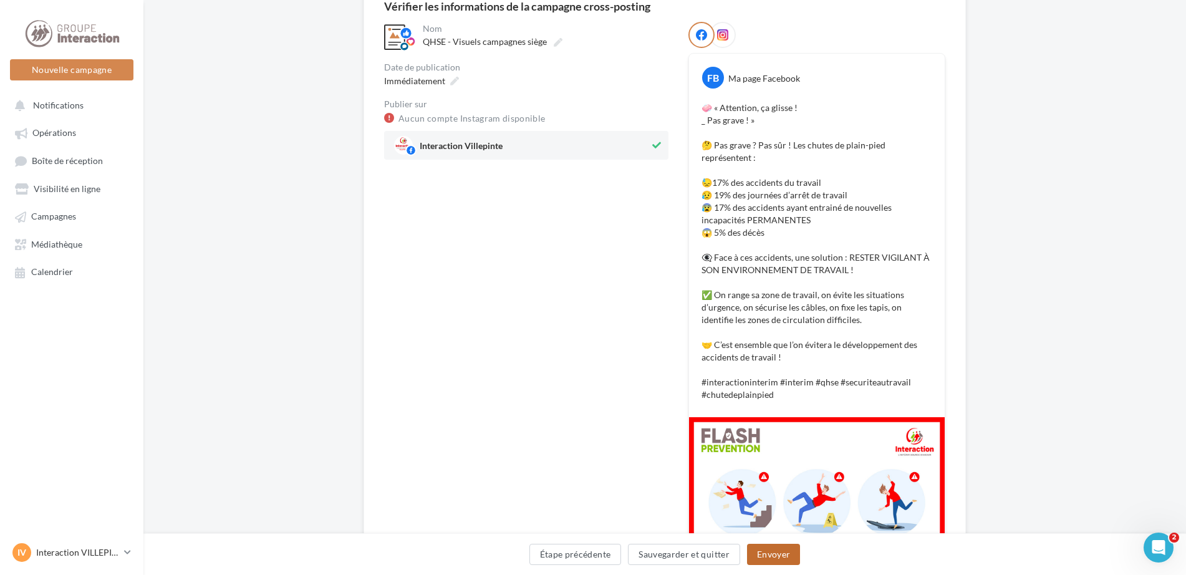
click at [772, 550] on button "Envoyer" at bounding box center [773, 554] width 53 height 21
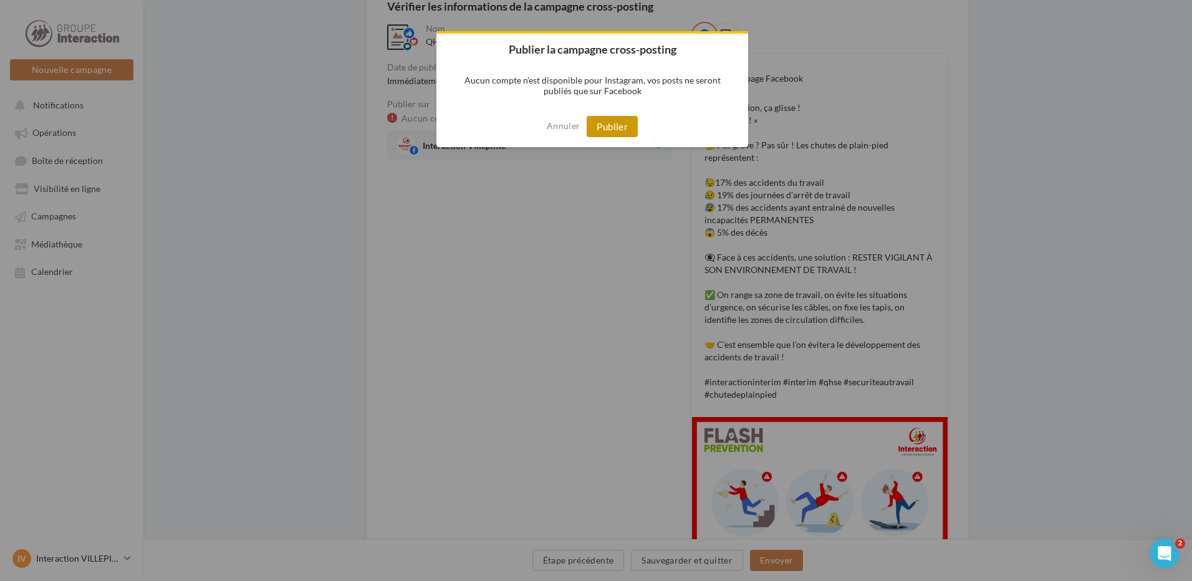
click at [605, 123] on button "Publier" at bounding box center [612, 126] width 51 height 21
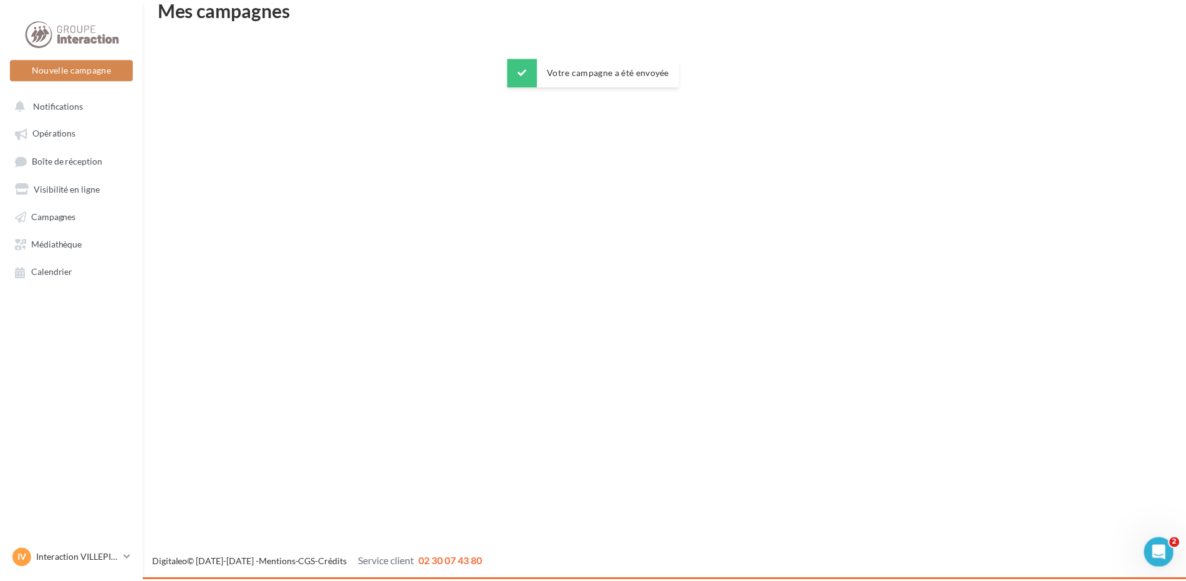
scroll to position [20, 0]
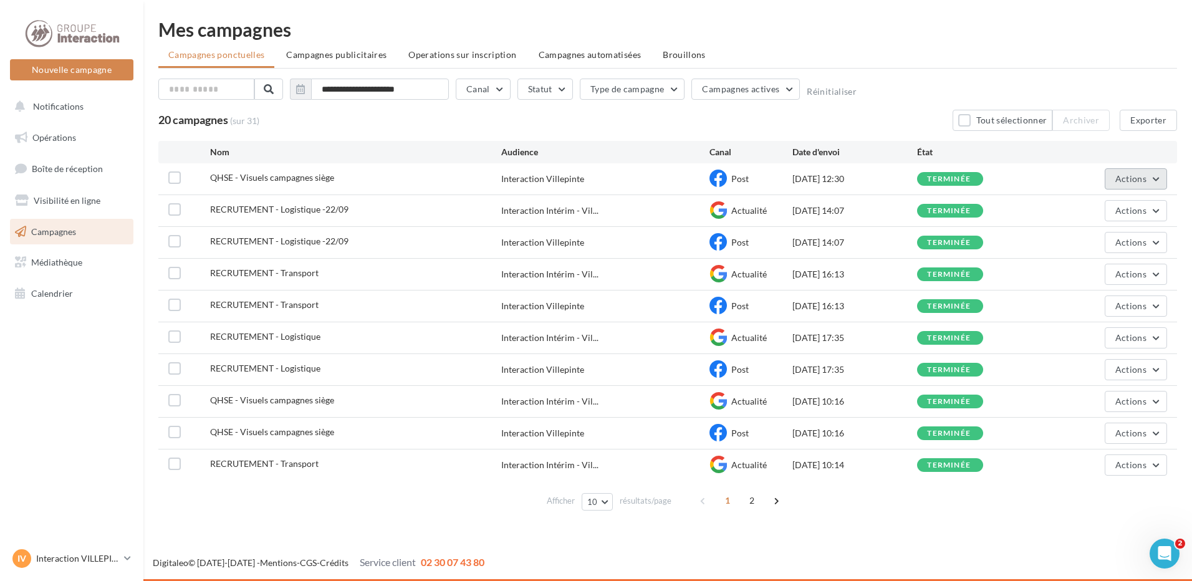
click at [1138, 180] on span "Actions" at bounding box center [1130, 178] width 31 height 11
